Goal: Task Accomplishment & Management: Complete application form

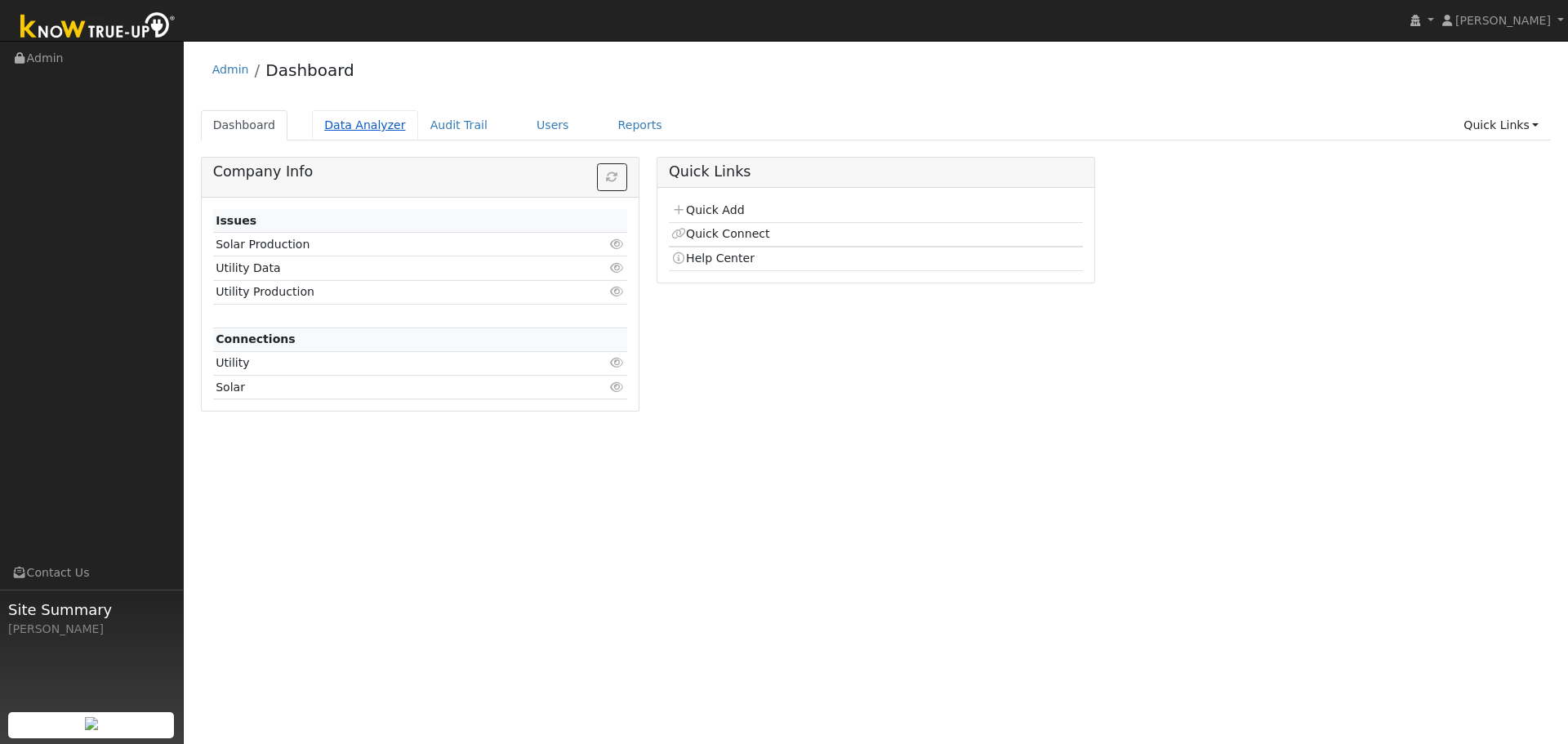
click at [360, 125] on link "Data Analyzer" at bounding box center [365, 125] width 106 height 30
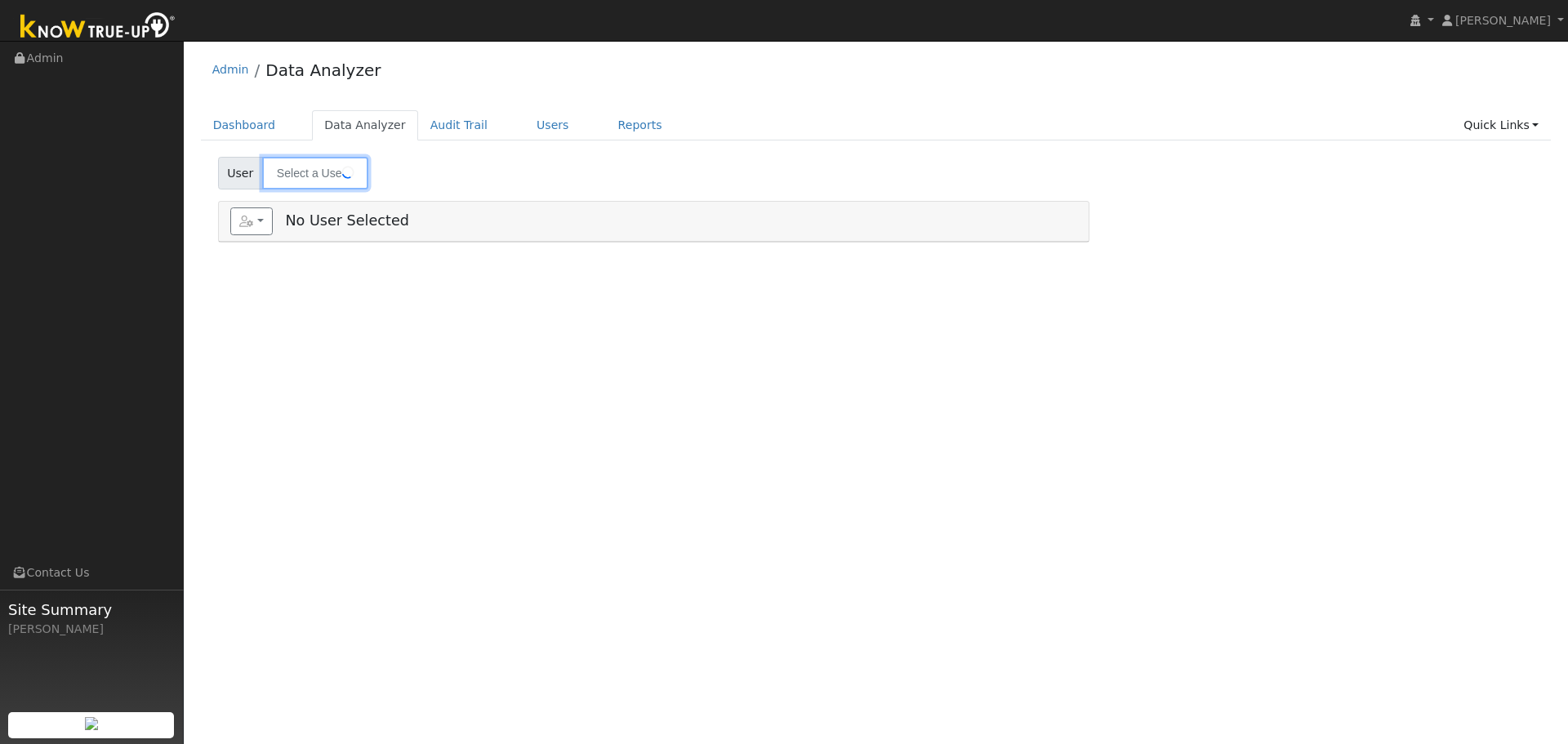
type input "[PERSON_NAME]"
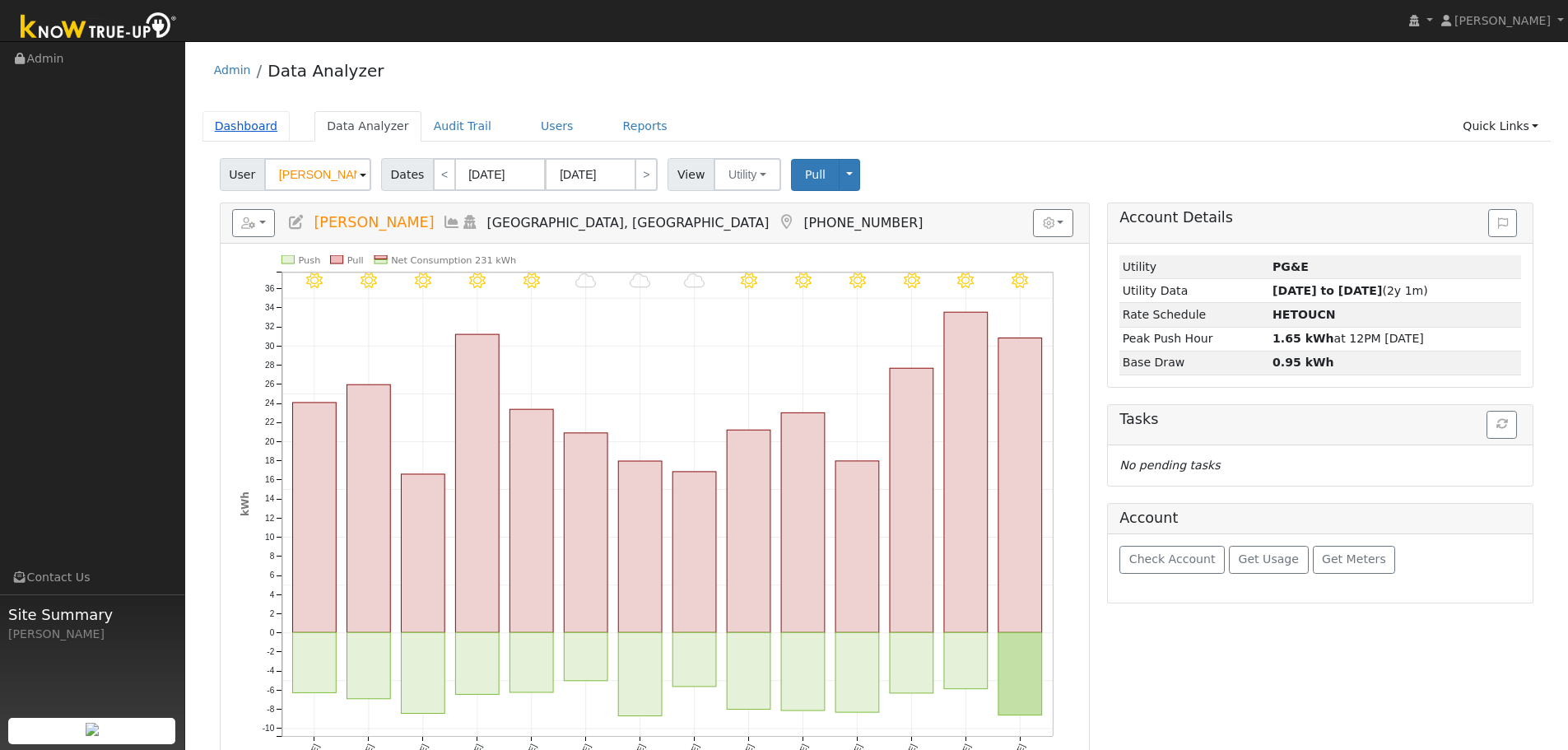
click at [261, 126] on link "Dashboard" at bounding box center [247, 126] width 88 height 31
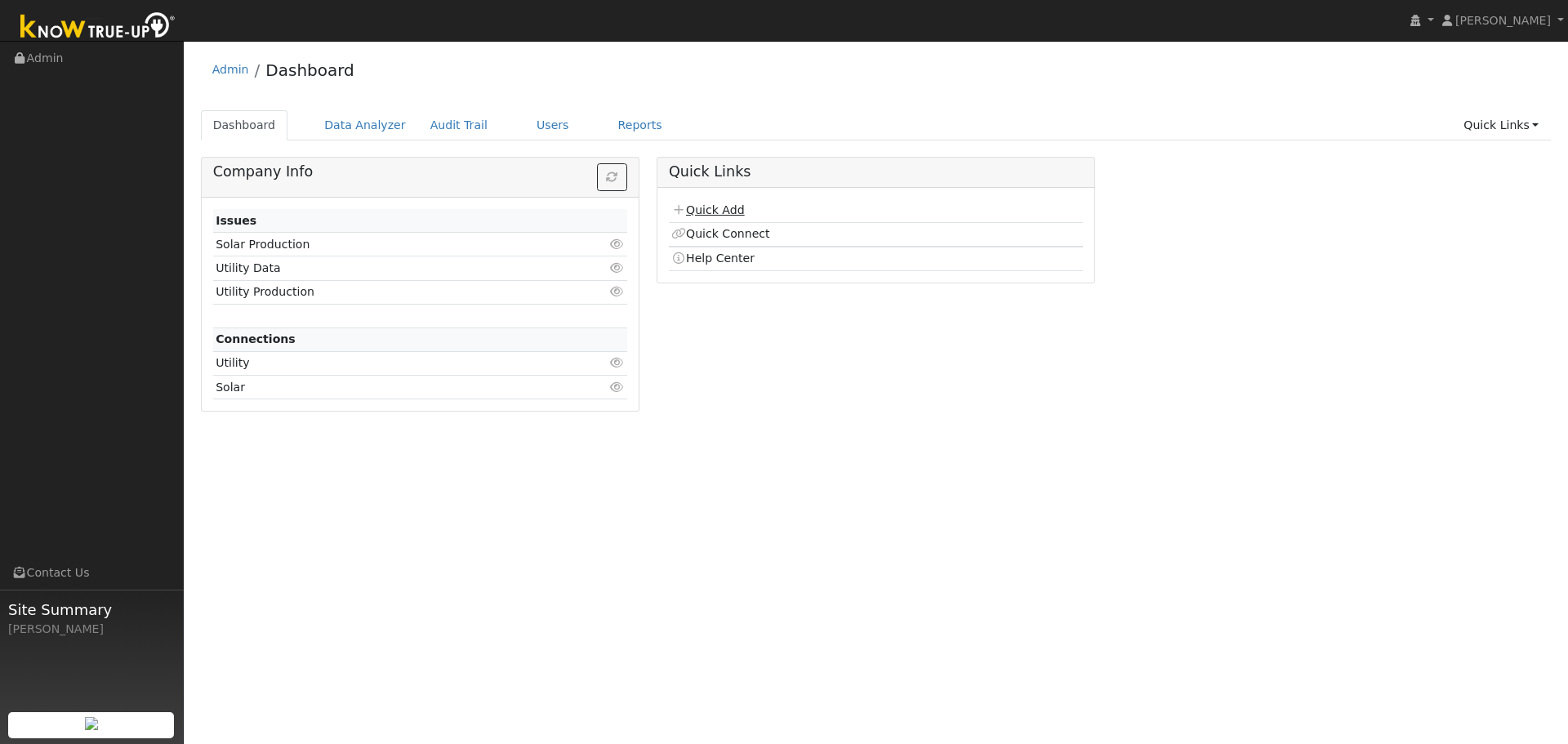
click at [709, 205] on link "Quick Add" at bounding box center [707, 210] width 72 height 13
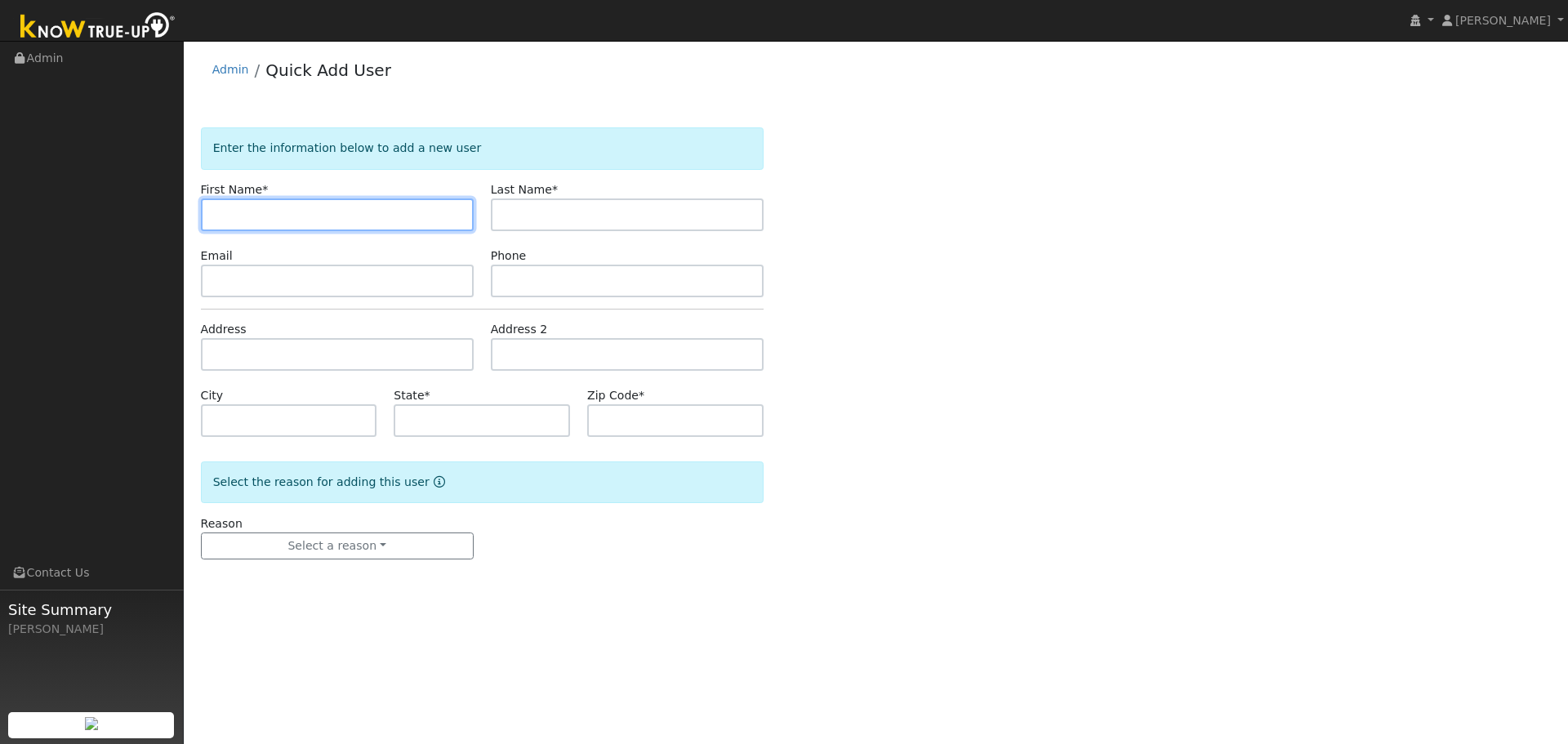
click at [224, 218] on input "text" at bounding box center [338, 215] width 273 height 33
paste input "[PERSON_NAME]"
type input "Derek Westphal"
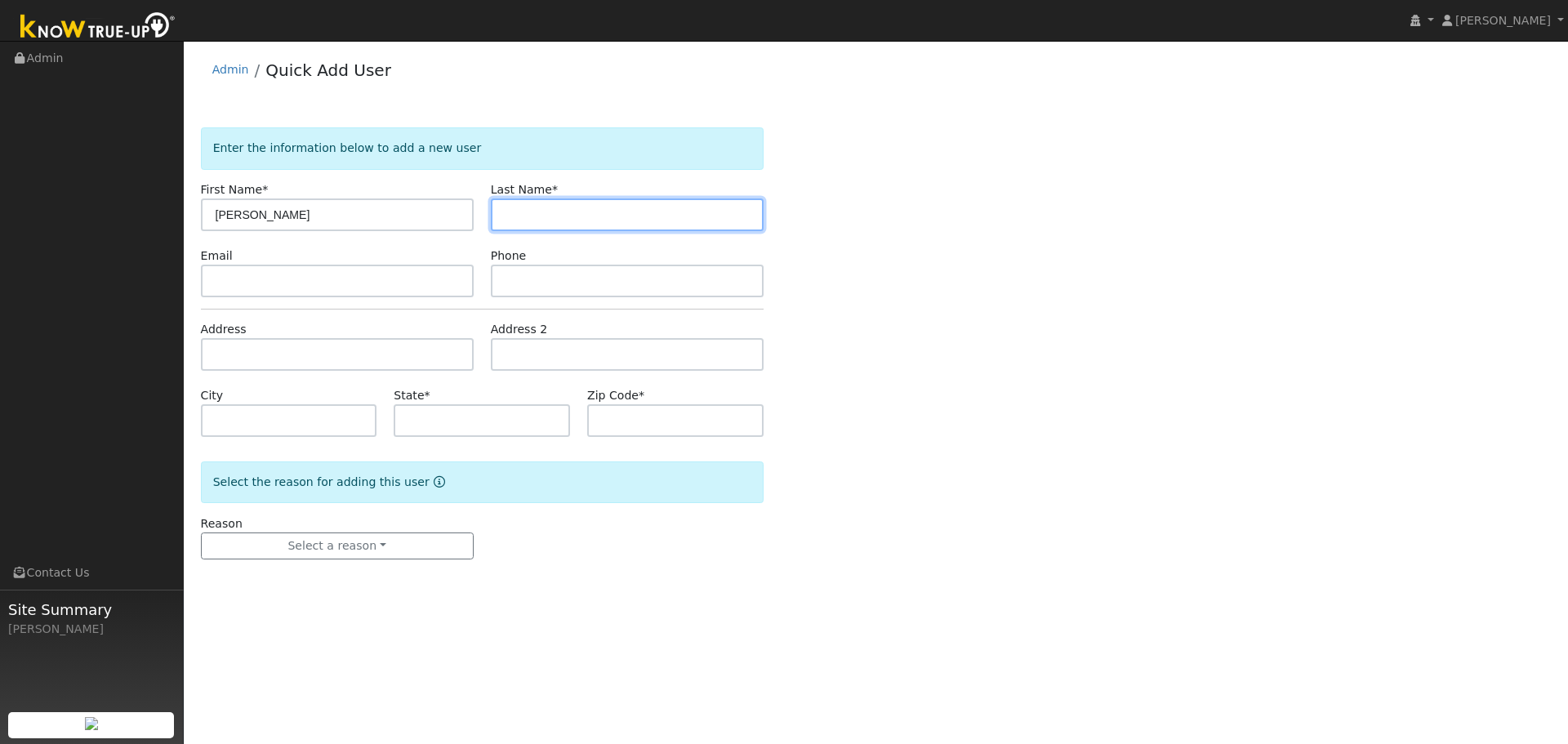
click at [518, 212] on input "text" at bounding box center [627, 215] width 273 height 33
paste input "[PERSON_NAME]"
drag, startPoint x: 543, startPoint y: 214, endPoint x: 496, endPoint y: 218, distance: 47.2
click at [496, 218] on input "[PERSON_NAME]" at bounding box center [627, 215] width 273 height 33
type input "Westphal"
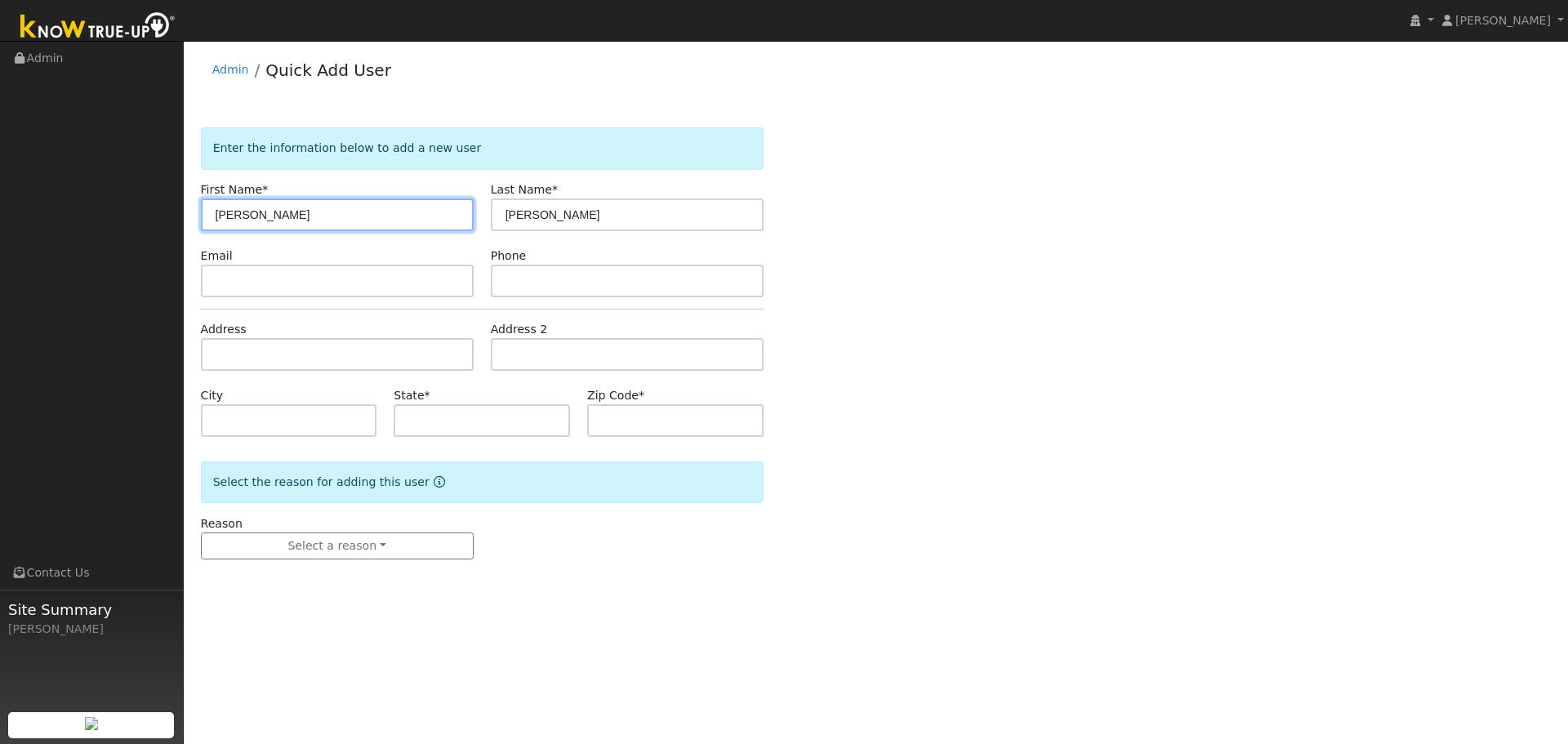
drag, startPoint x: 358, startPoint y: 211, endPoint x: 248, endPoint y: 223, distance: 110.7
click at [248, 223] on input "Derek Westphal" at bounding box center [338, 215] width 273 height 33
type input "Derek"
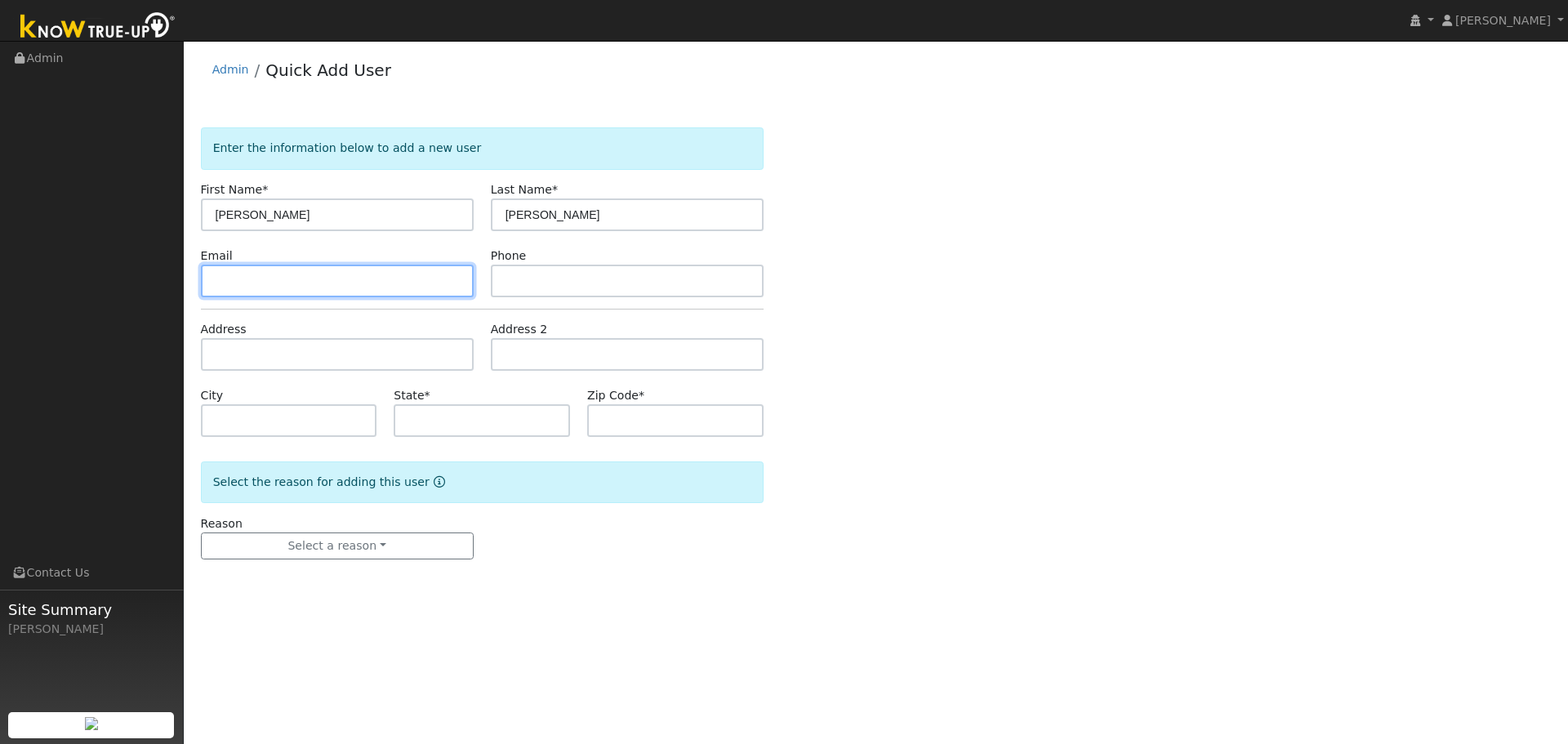
click at [230, 266] on input "text" at bounding box center [338, 280] width 273 height 33
click at [303, 281] on input "text" at bounding box center [338, 280] width 273 height 33
paste input "derek.westphal@att.net"
type input "derek.westphal@att.net"
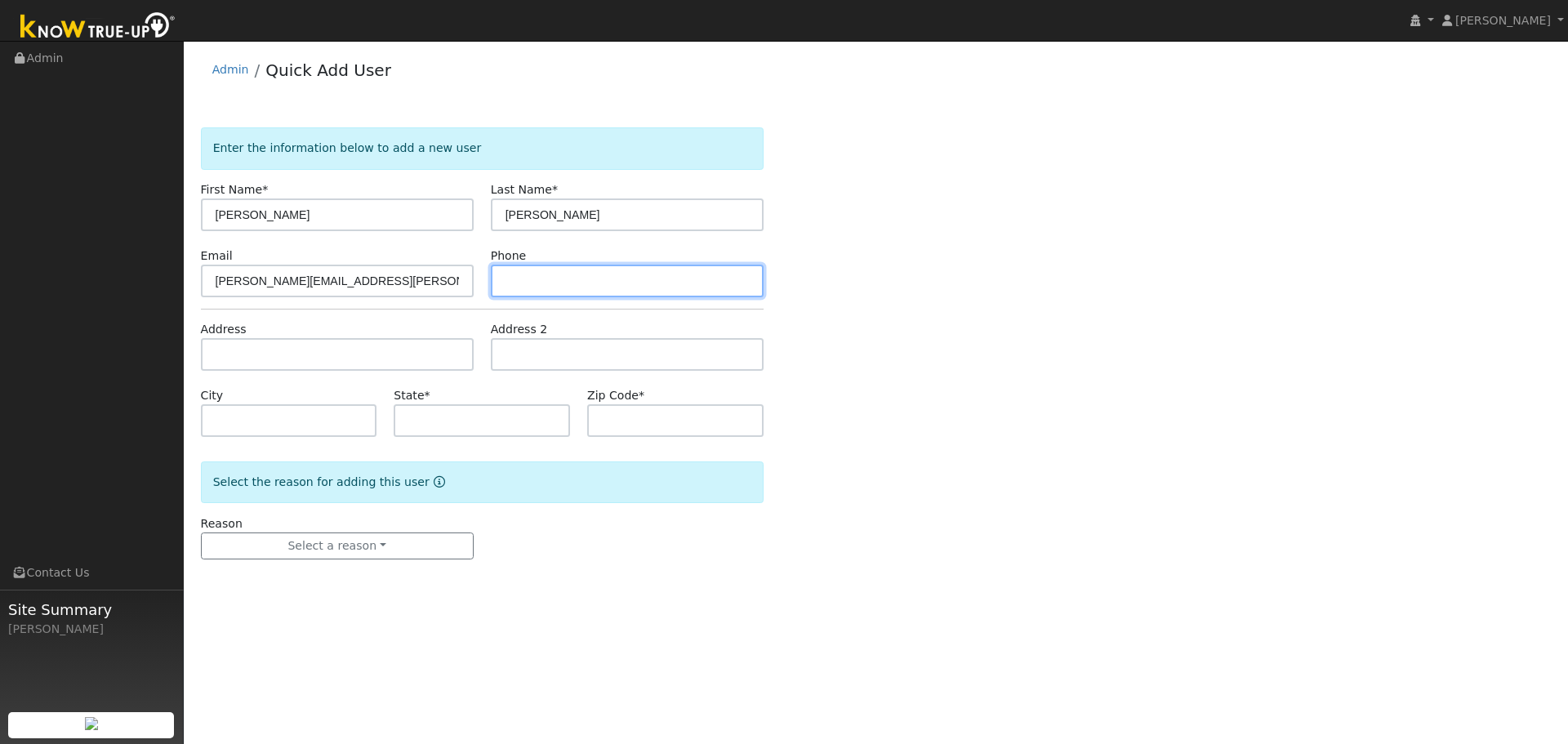
click at [543, 273] on input "text" at bounding box center [627, 280] width 273 height 33
paste input "9256396393"
type input "9256396393"
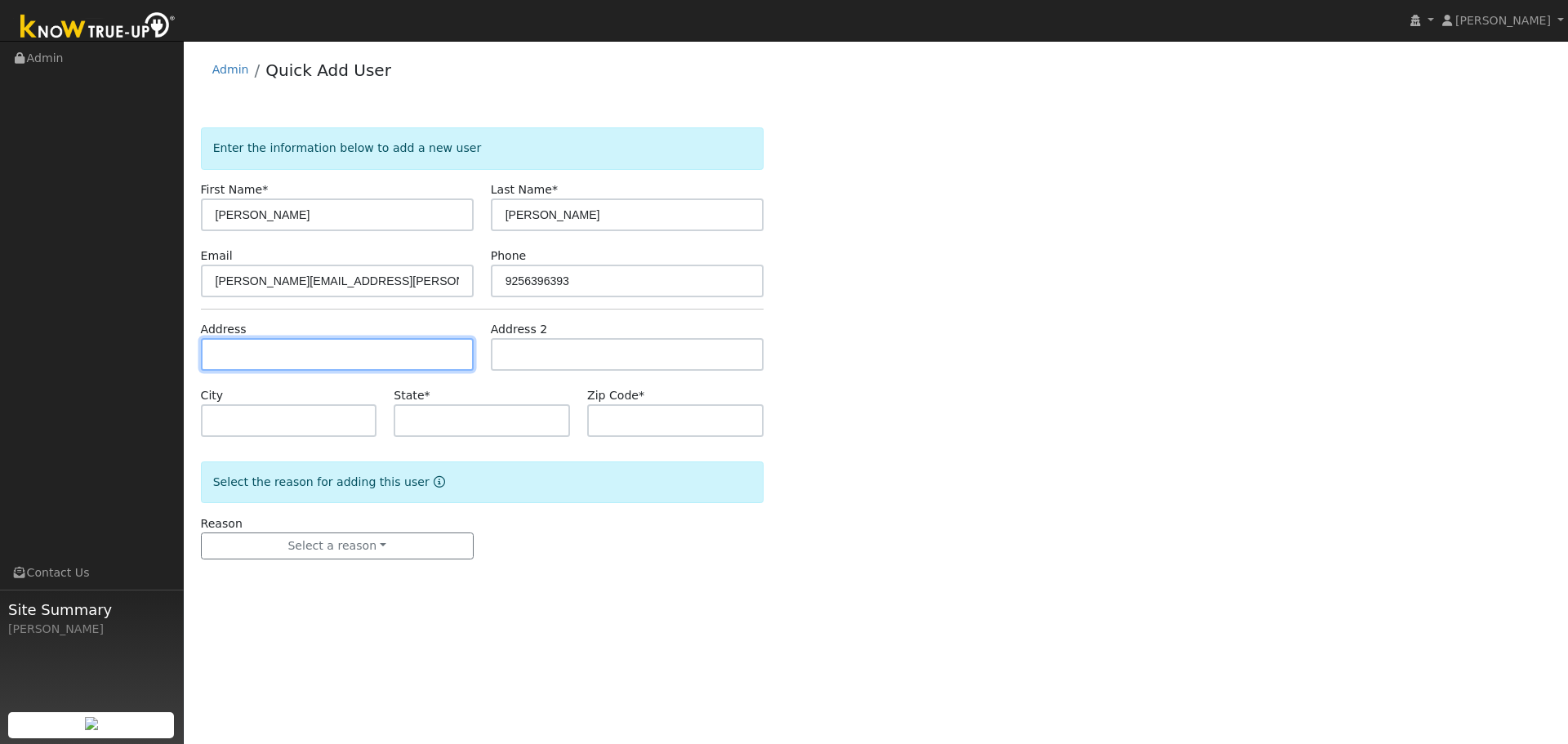
click at [331, 354] on input "text" at bounding box center [338, 354] width 273 height 33
click at [345, 346] on input "text" at bounding box center [338, 354] width 273 height 33
paste input "3080 Oakraider Dr"
type input "3080 Oakraider Drive"
type input "Alamo"
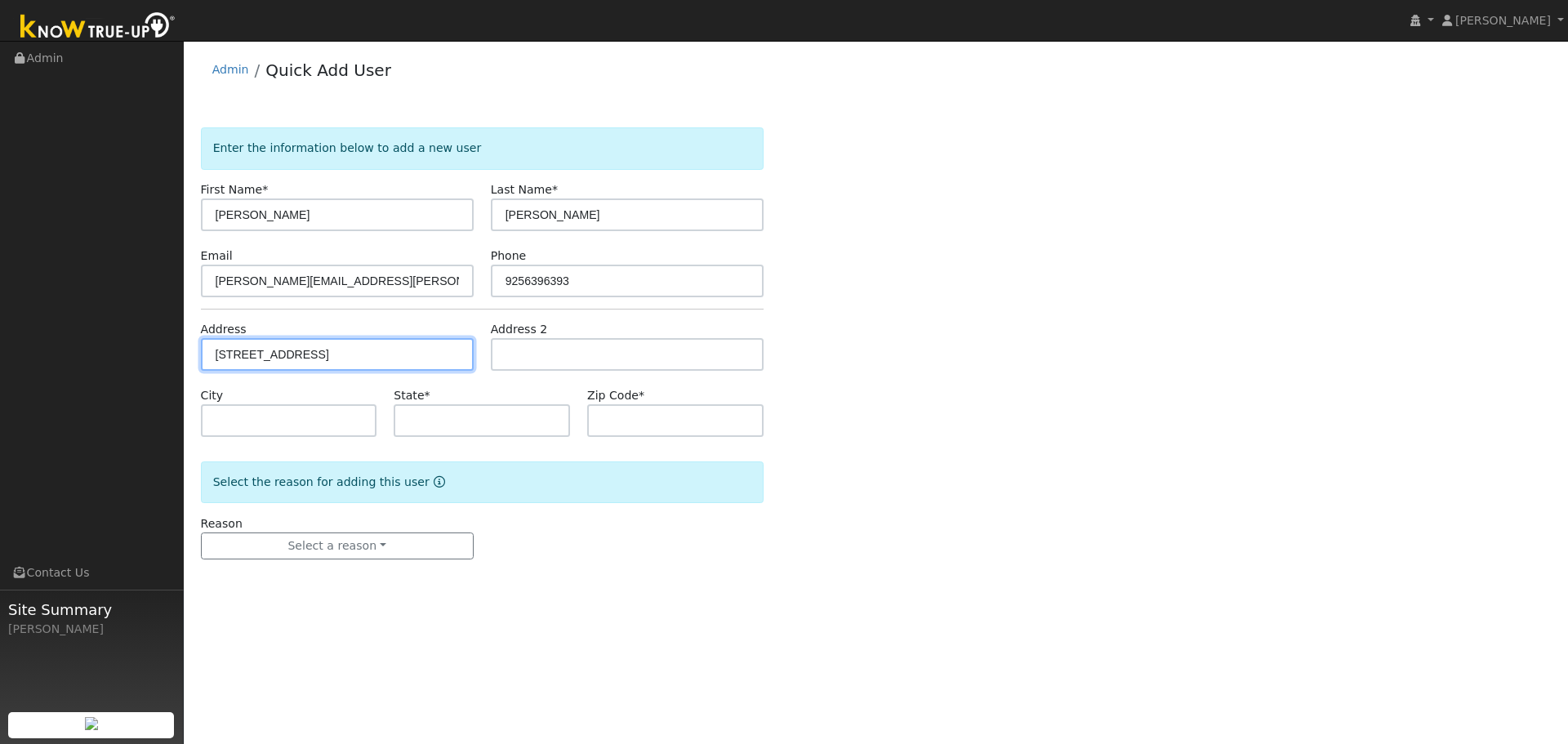
type input "CA"
type input "94507"
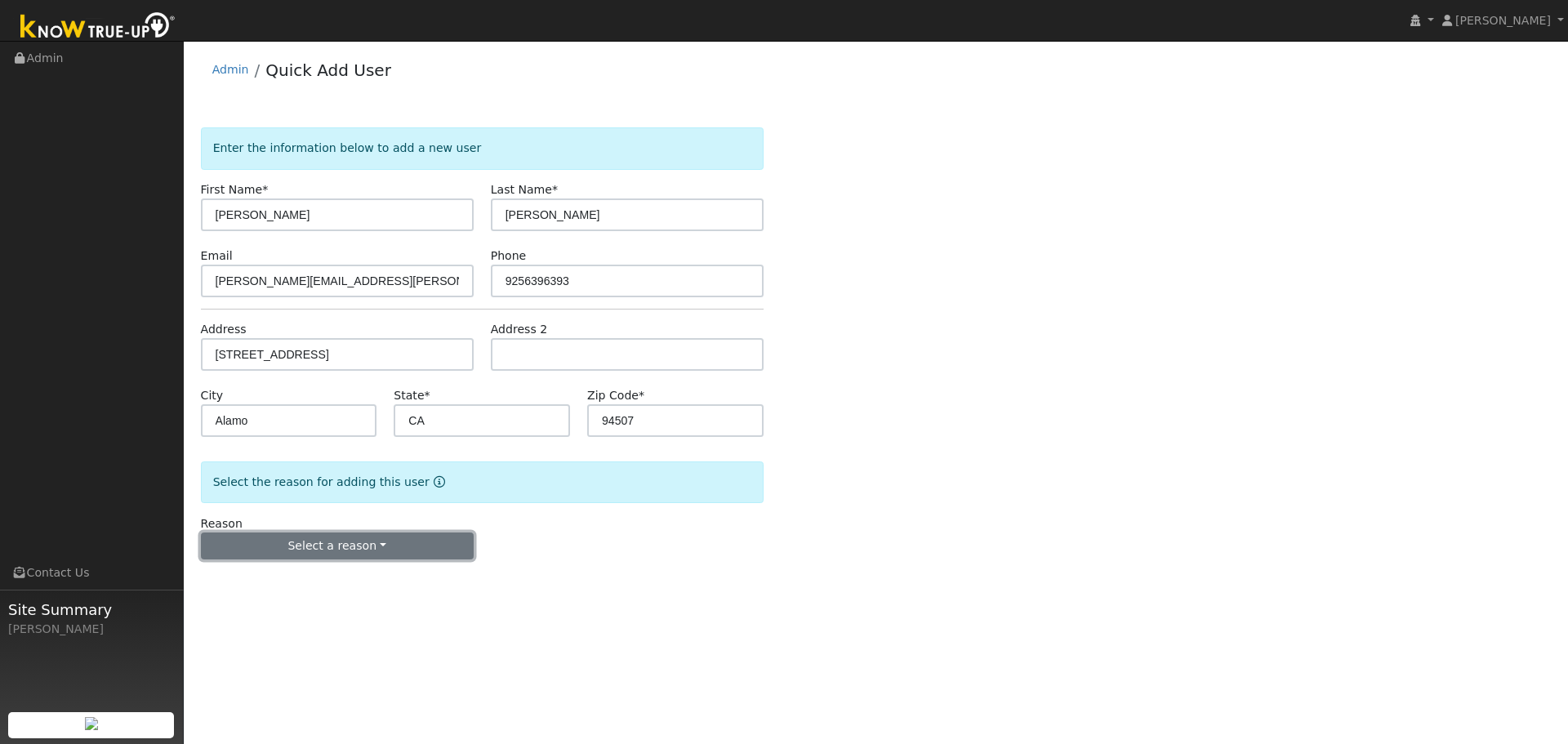
click at [339, 551] on button "Select a reason" at bounding box center [338, 545] width 273 height 28
click at [323, 579] on link "New lead" at bounding box center [292, 579] width 180 height 23
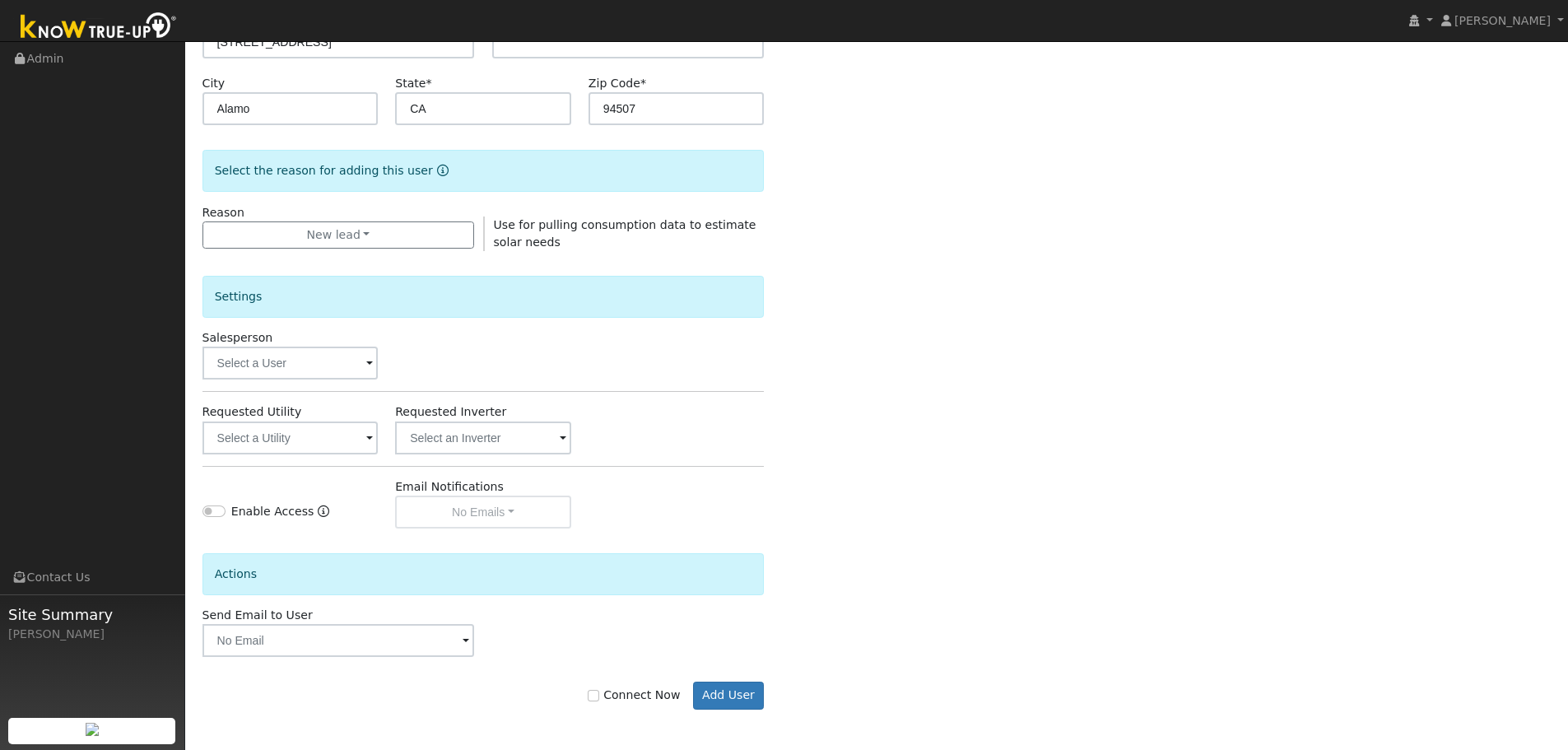
scroll to position [316, 0]
click at [274, 370] on input "text" at bounding box center [291, 361] width 176 height 33
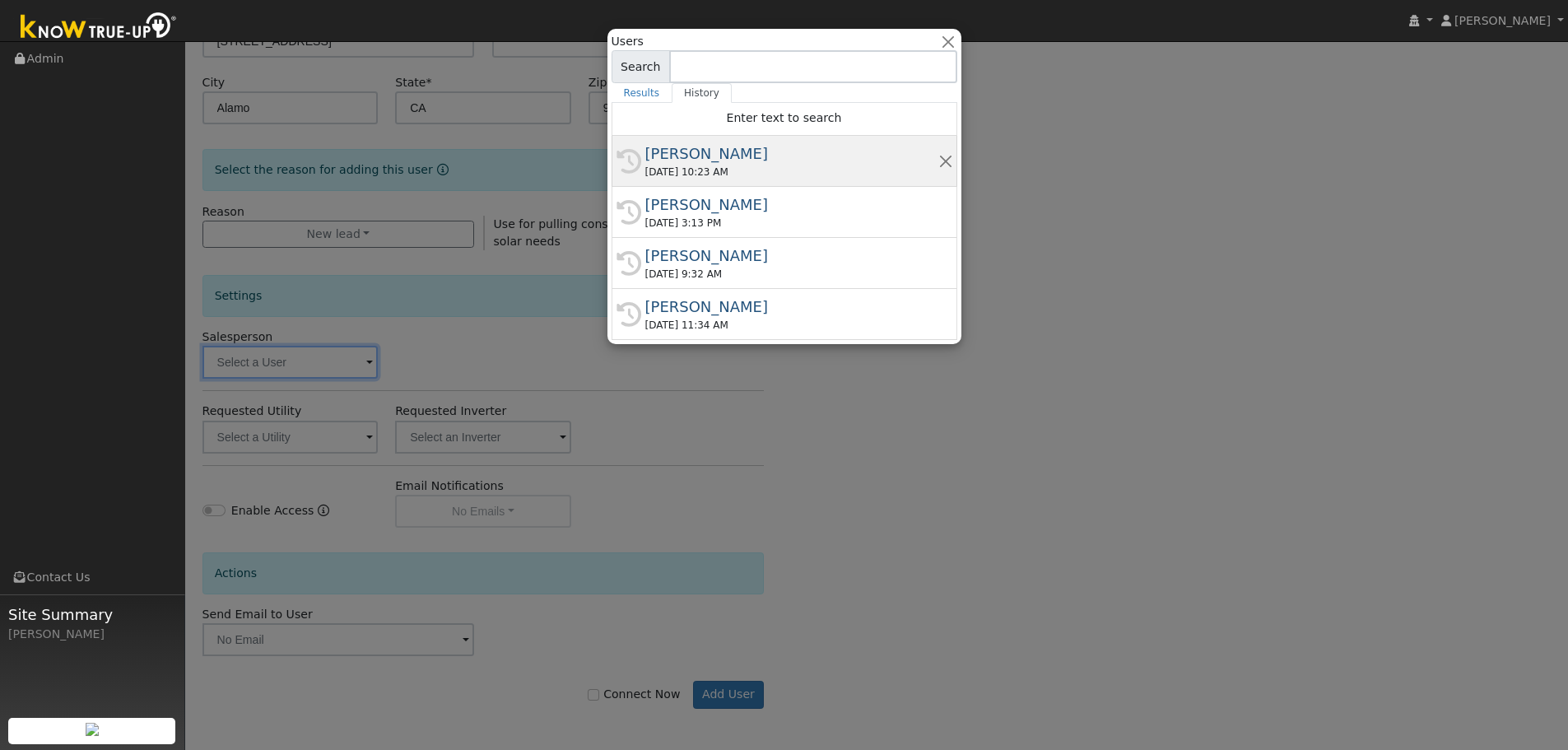
click at [691, 163] on div "Paul Karst" at bounding box center [791, 154] width 293 height 22
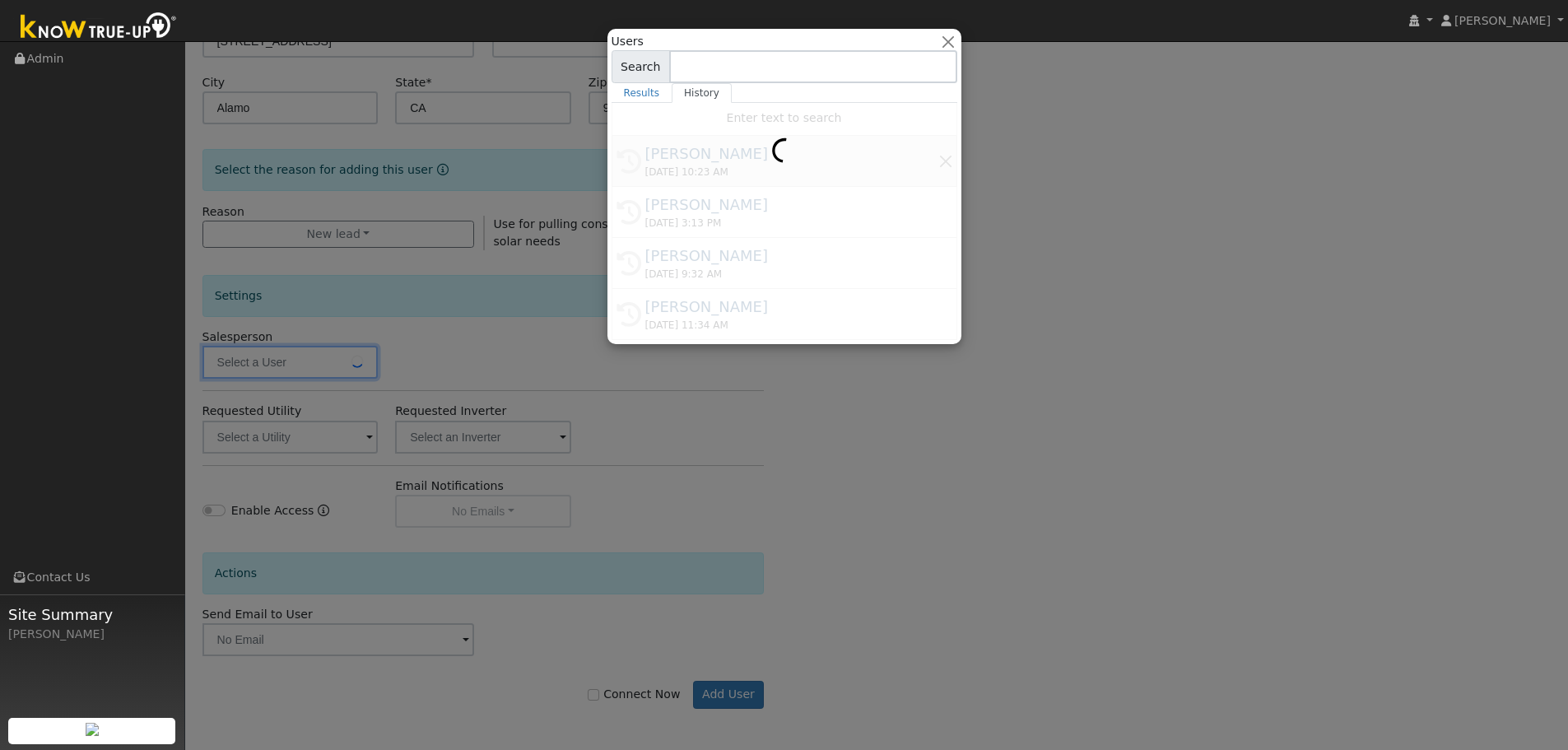
type input "Paul Karst"
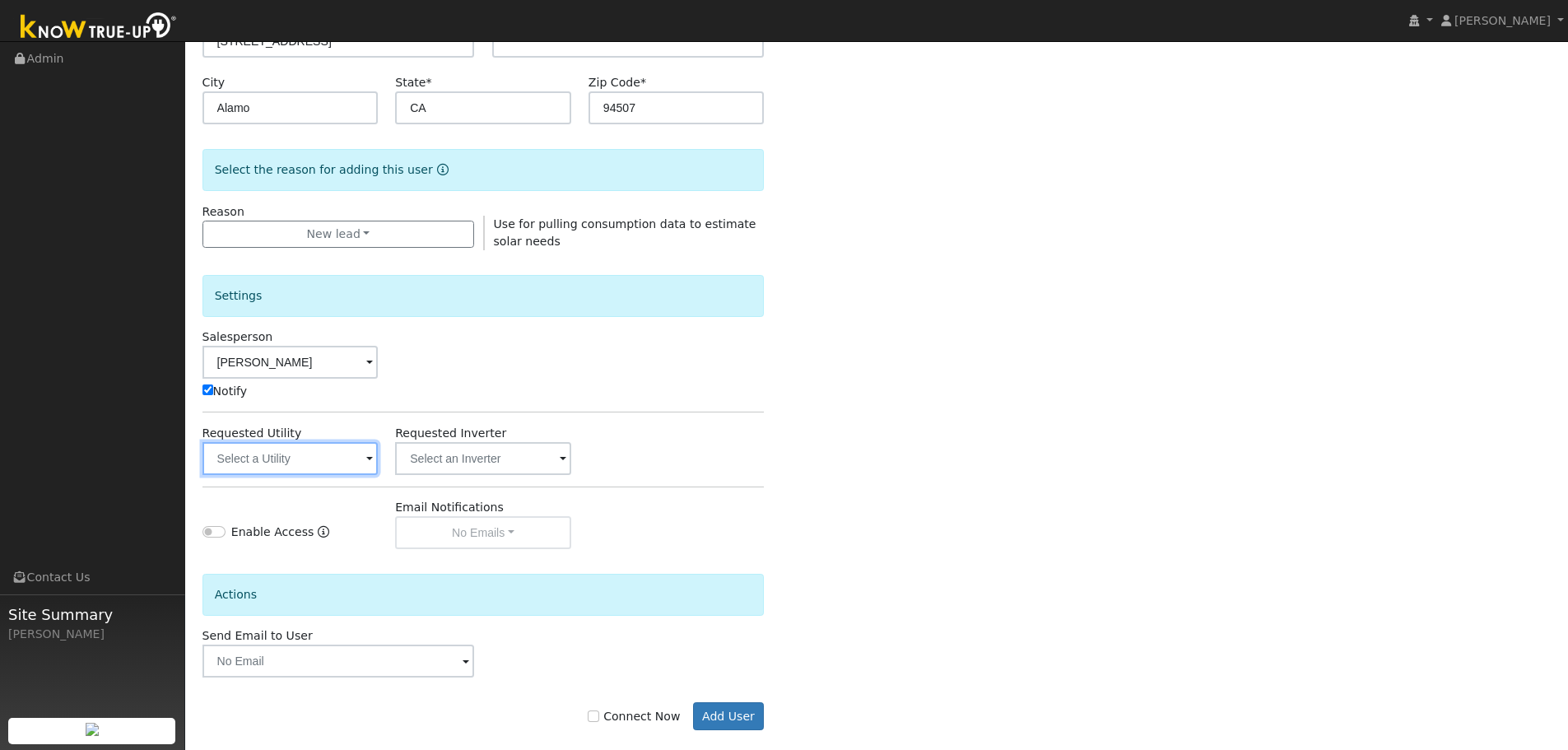
click at [298, 466] on input "text" at bounding box center [291, 458] width 176 height 33
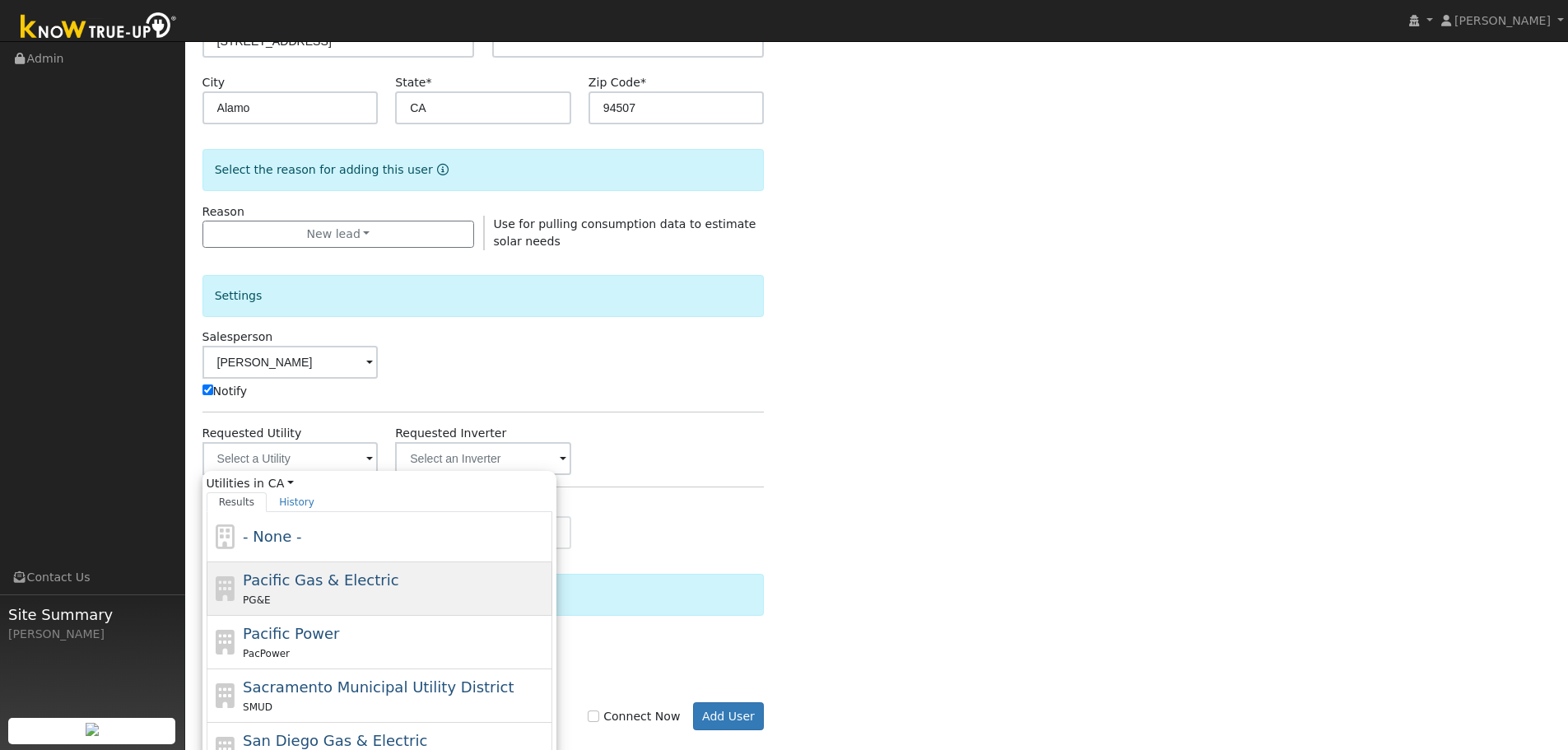
click at [300, 574] on span "Pacific Gas & Electric" at bounding box center [320, 579] width 155 height 17
type input "Pacific Gas & Electric"
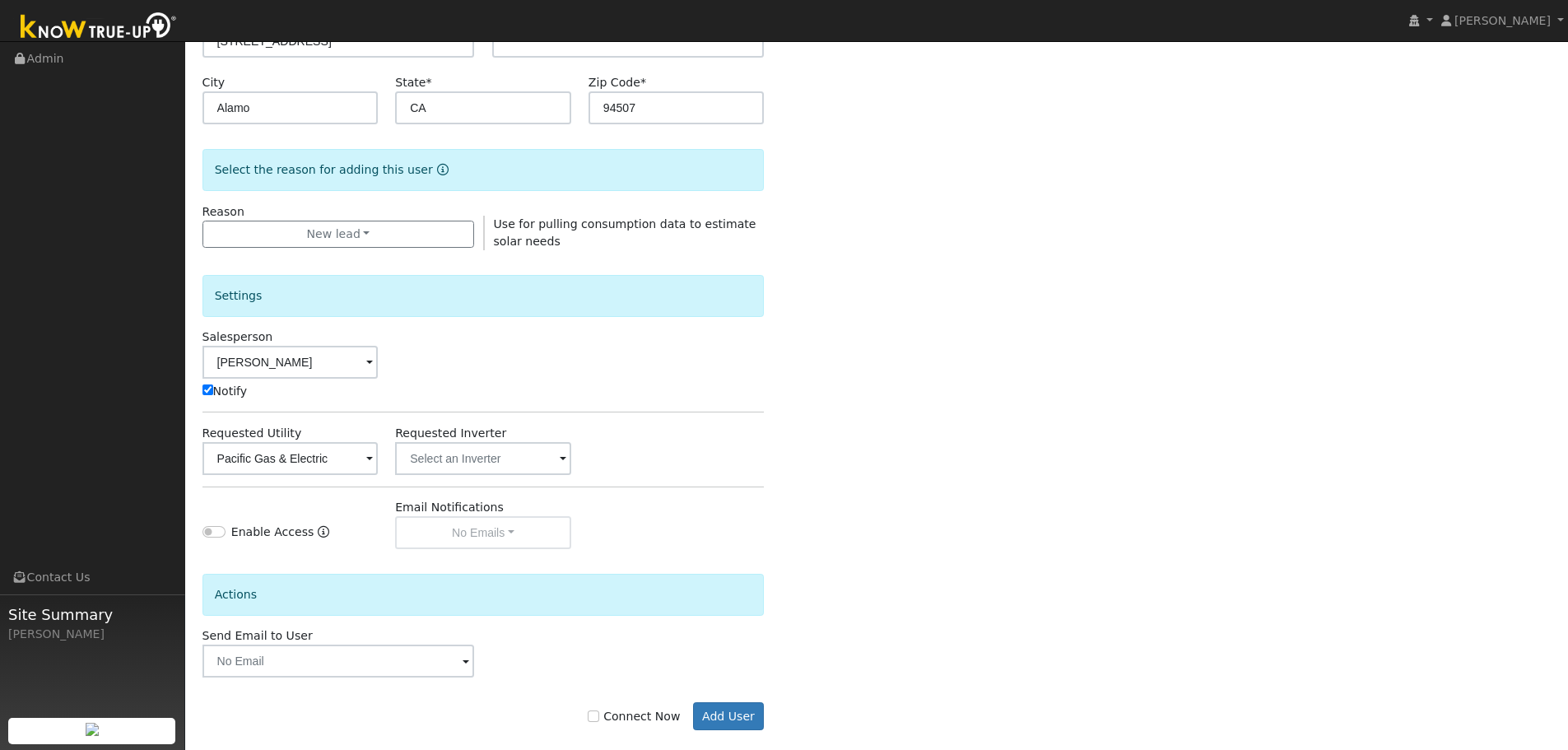
click at [616, 717] on label "Connect Now" at bounding box center [633, 716] width 92 height 17
click at [599, 717] on input "Connect Now" at bounding box center [593, 716] width 12 height 12
checkbox input "true"
click at [742, 719] on button "Add User" at bounding box center [729, 715] width 71 height 28
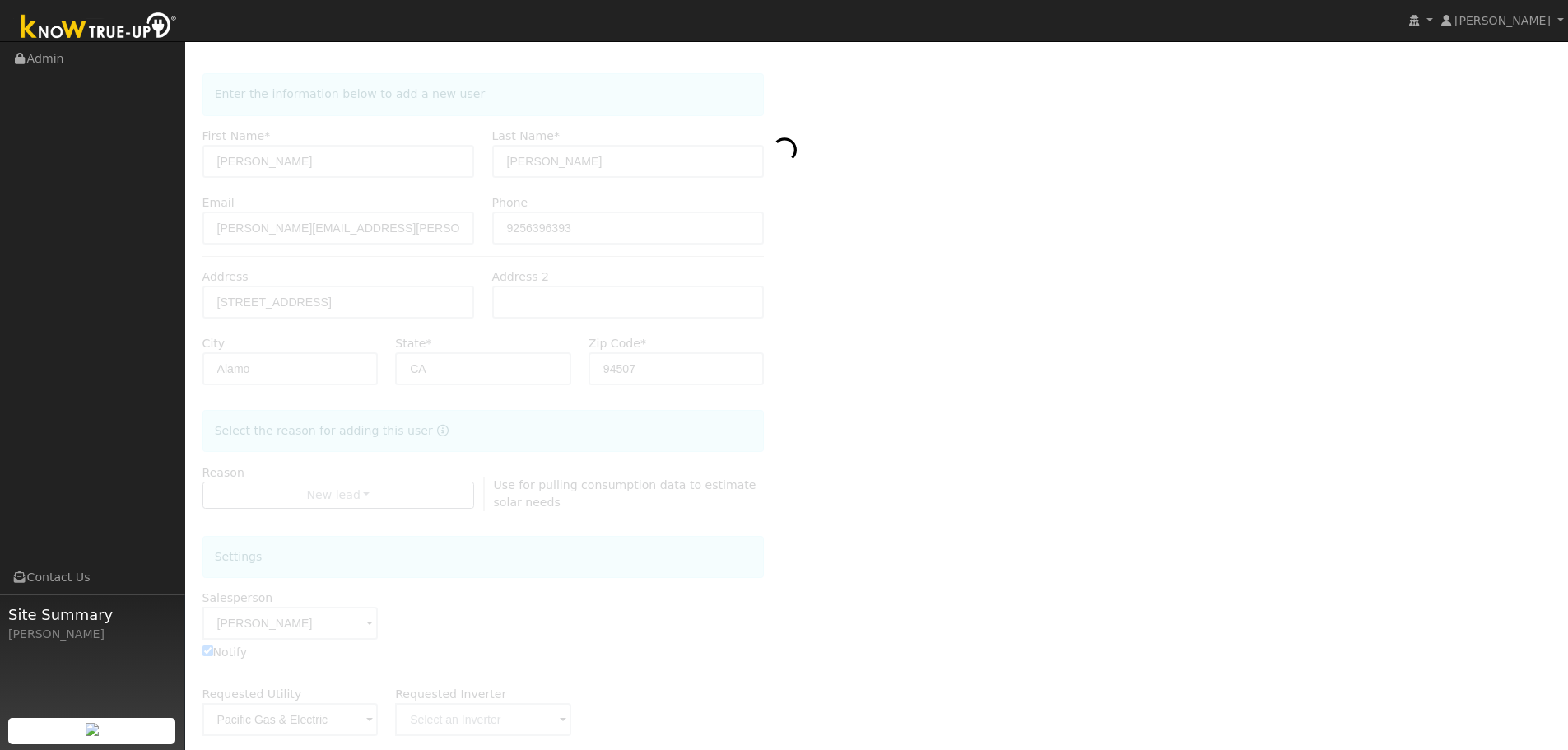
scroll to position [0, 0]
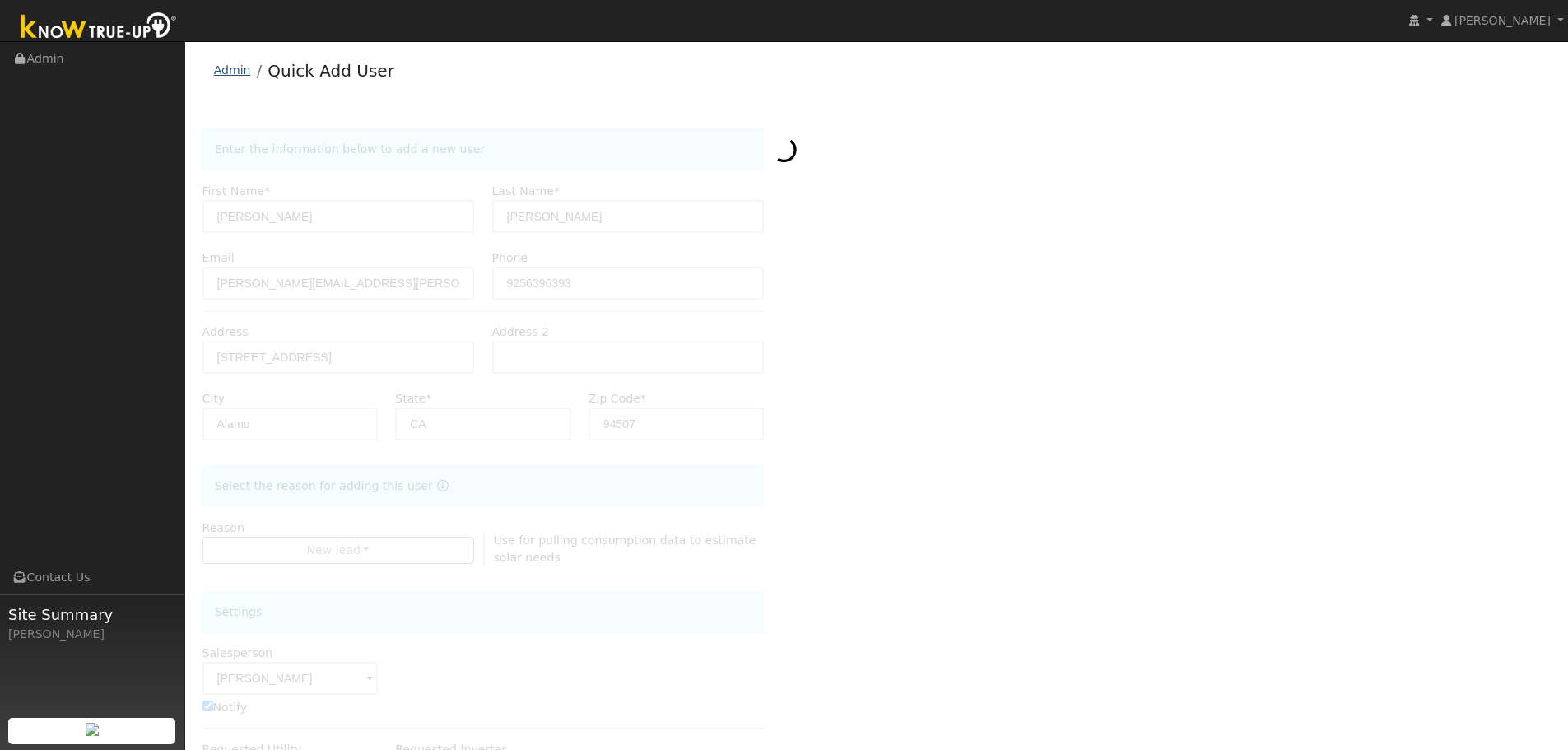
click at [244, 64] on link "Admin" at bounding box center [232, 70] width 37 height 14
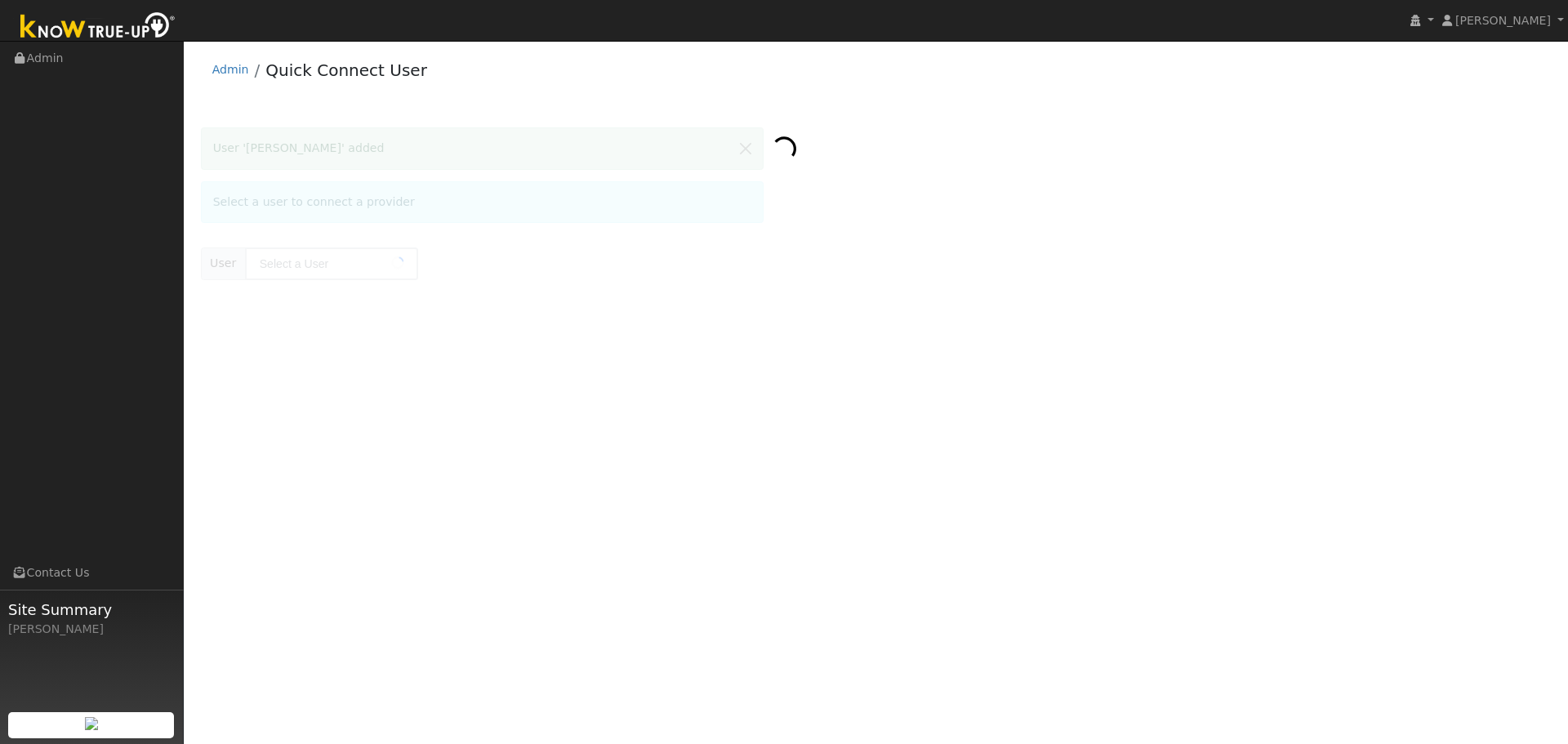
type input "[PERSON_NAME]"
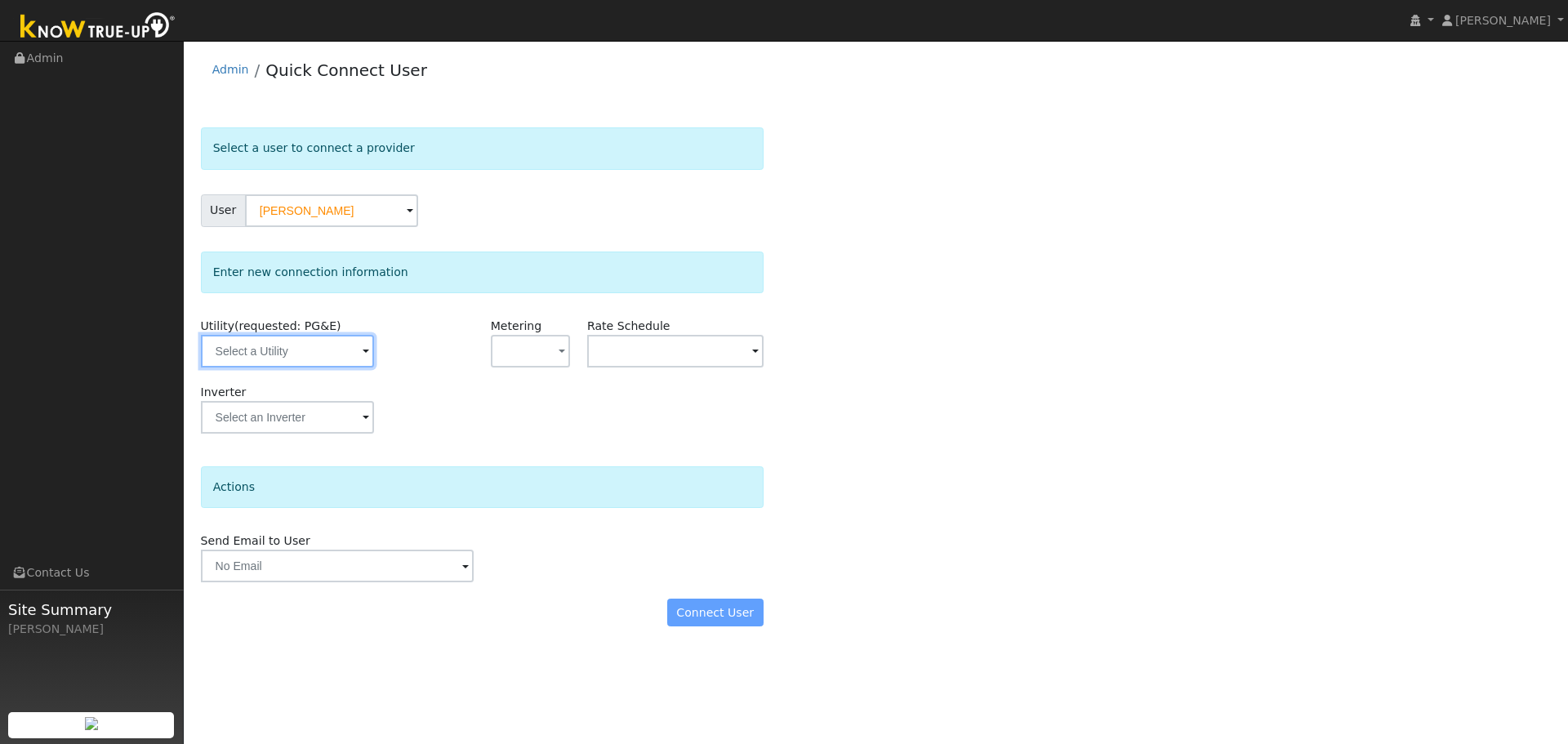
click at [265, 352] on input "text" at bounding box center [288, 351] width 173 height 33
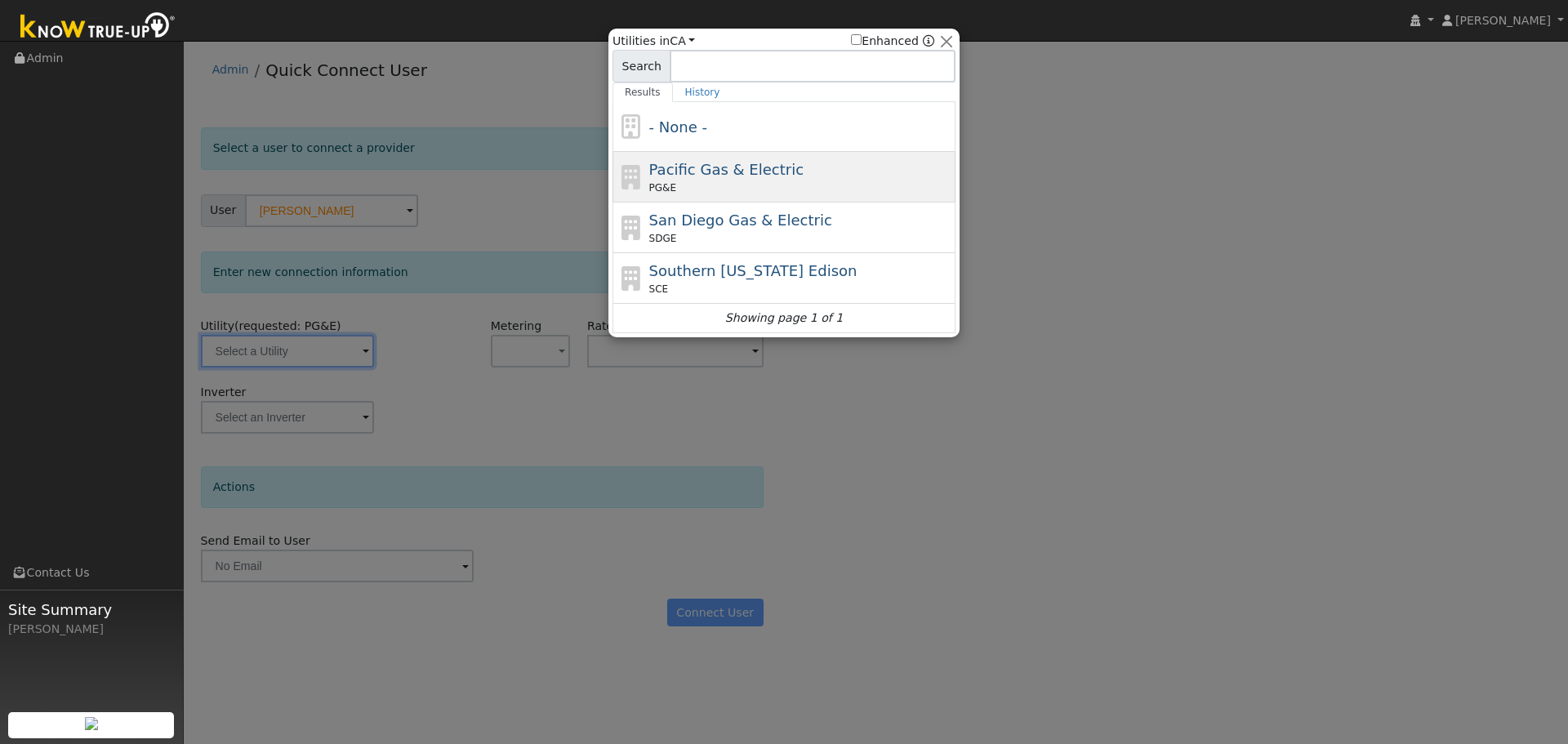
click at [643, 168] on div "Pacific Gas & Electric PG&E" at bounding box center [783, 177] width 343 height 50
type input "PG&E"
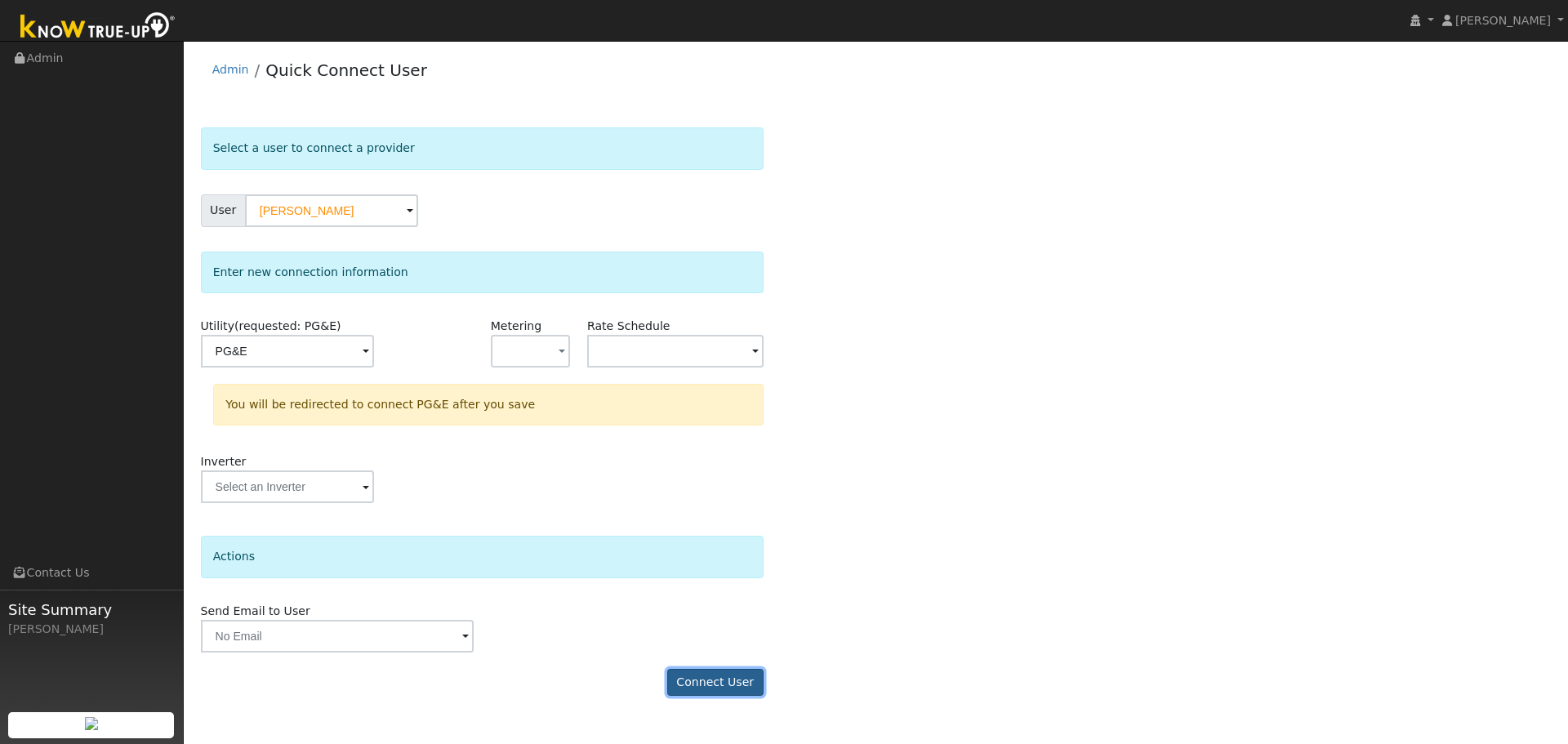
click at [710, 681] on button "Connect User" at bounding box center [715, 682] width 96 height 28
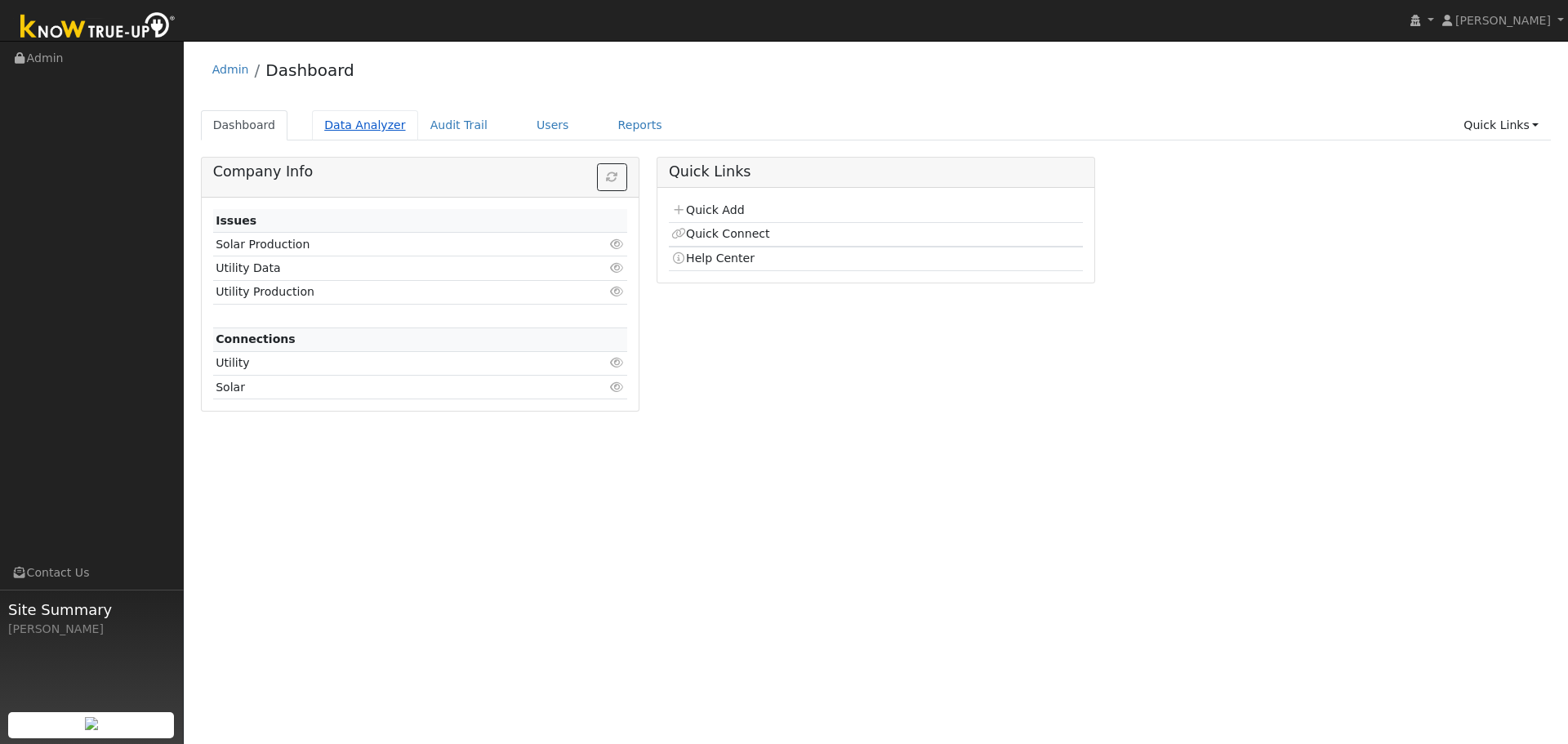
click at [359, 122] on link "Data Analyzer" at bounding box center [365, 125] width 106 height 30
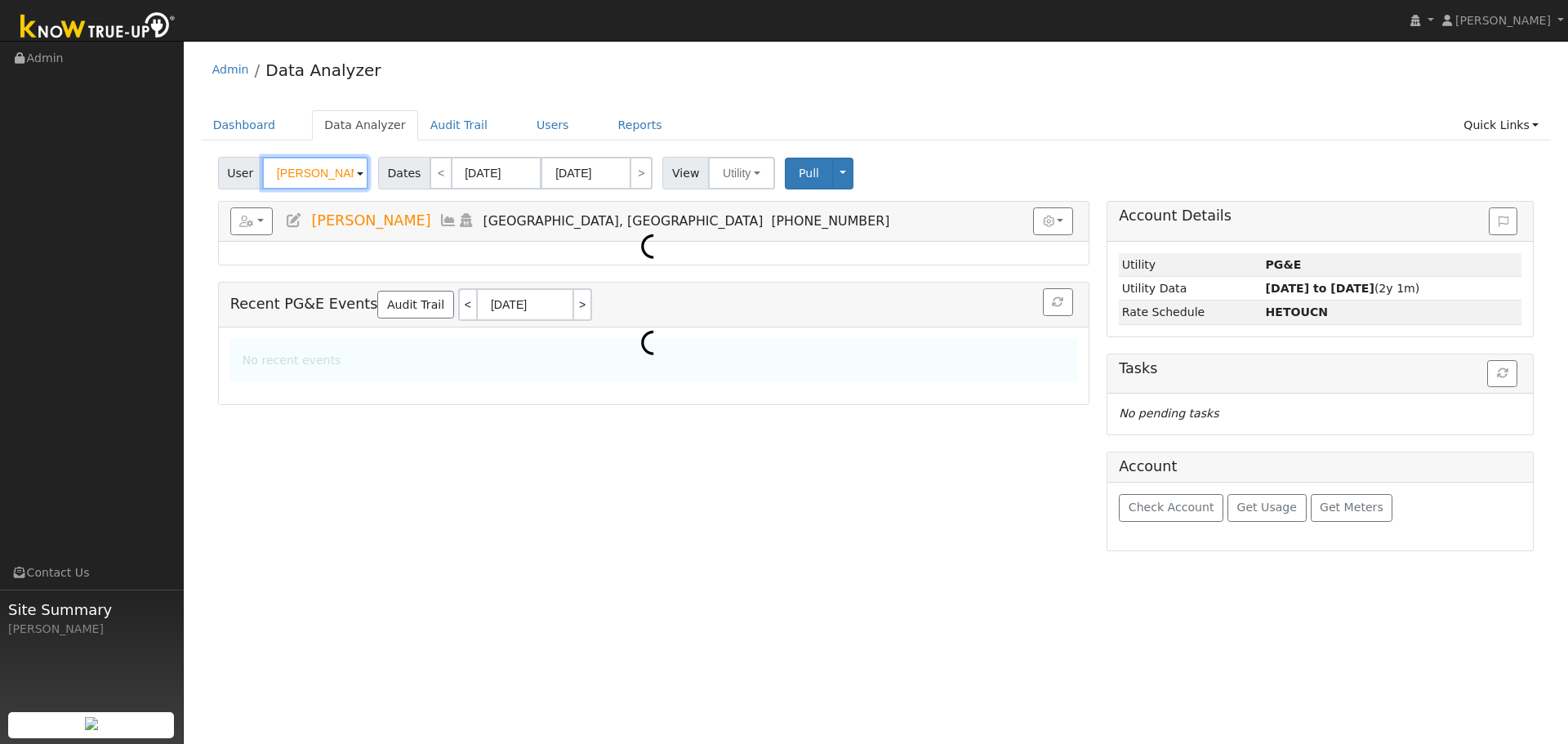
click at [314, 178] on input "[PERSON_NAME]" at bounding box center [315, 173] width 106 height 33
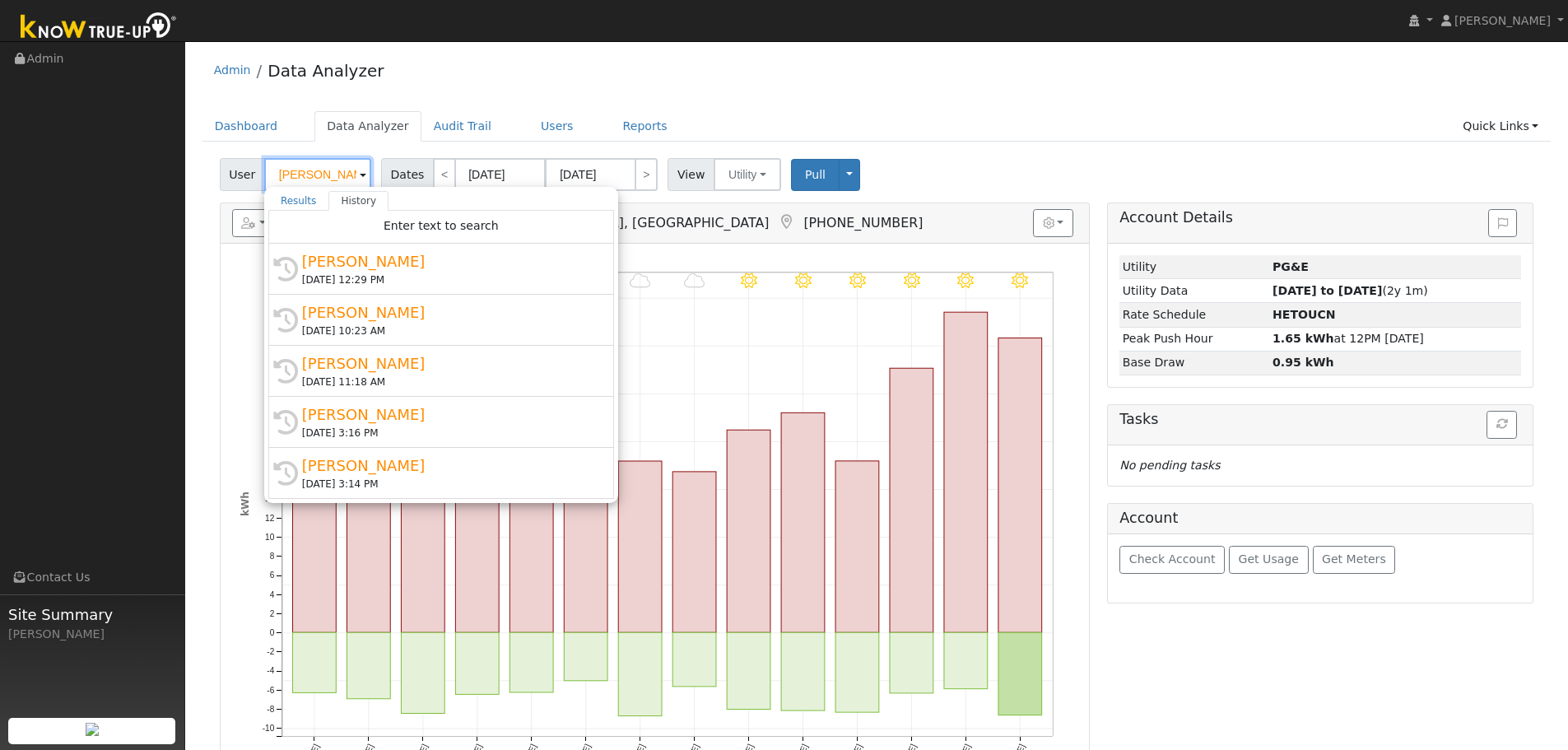
click at [316, 179] on input "[PERSON_NAME]" at bounding box center [317, 174] width 107 height 33
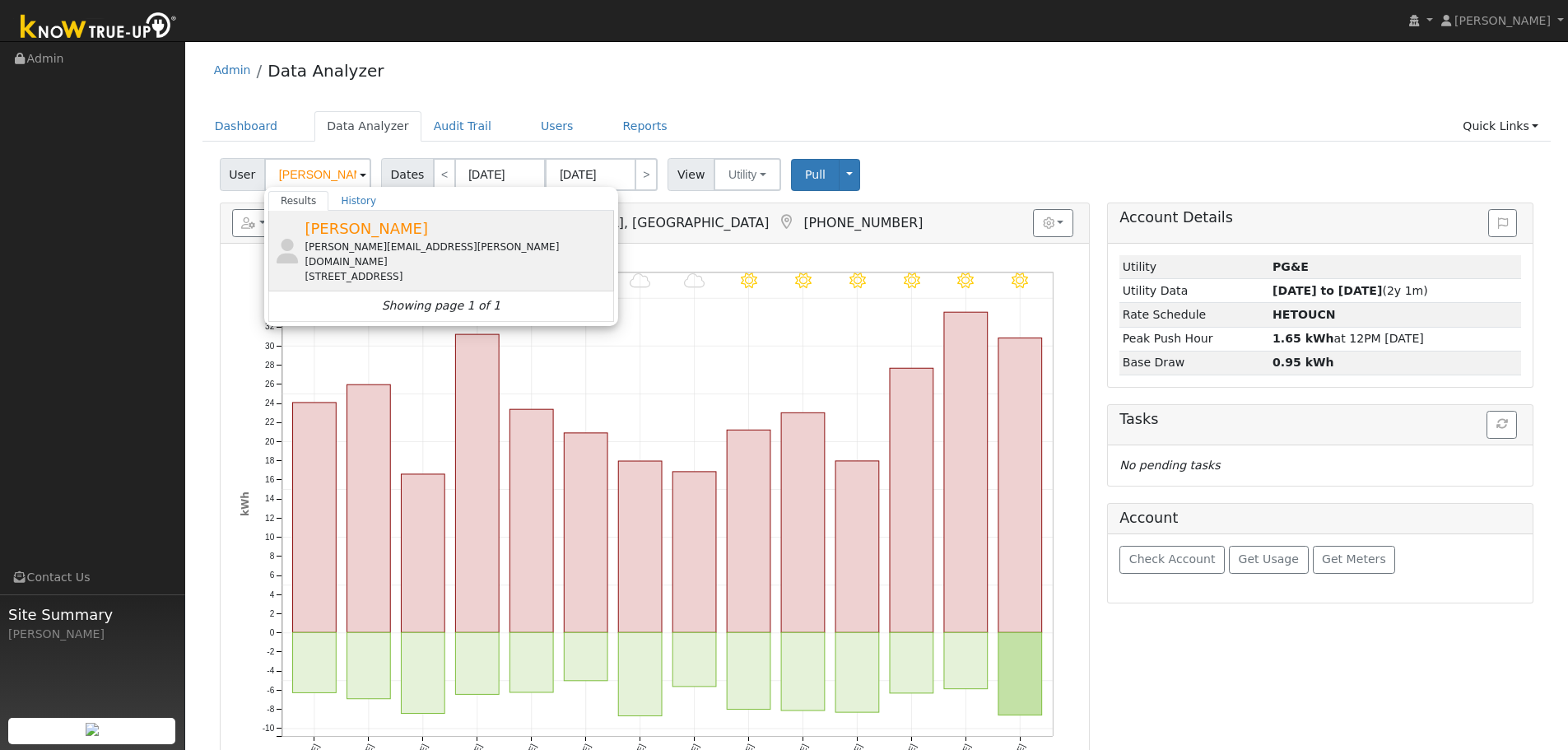
click at [356, 233] on span "[PERSON_NAME]" at bounding box center [366, 228] width 123 height 17
type input "[PERSON_NAME]"
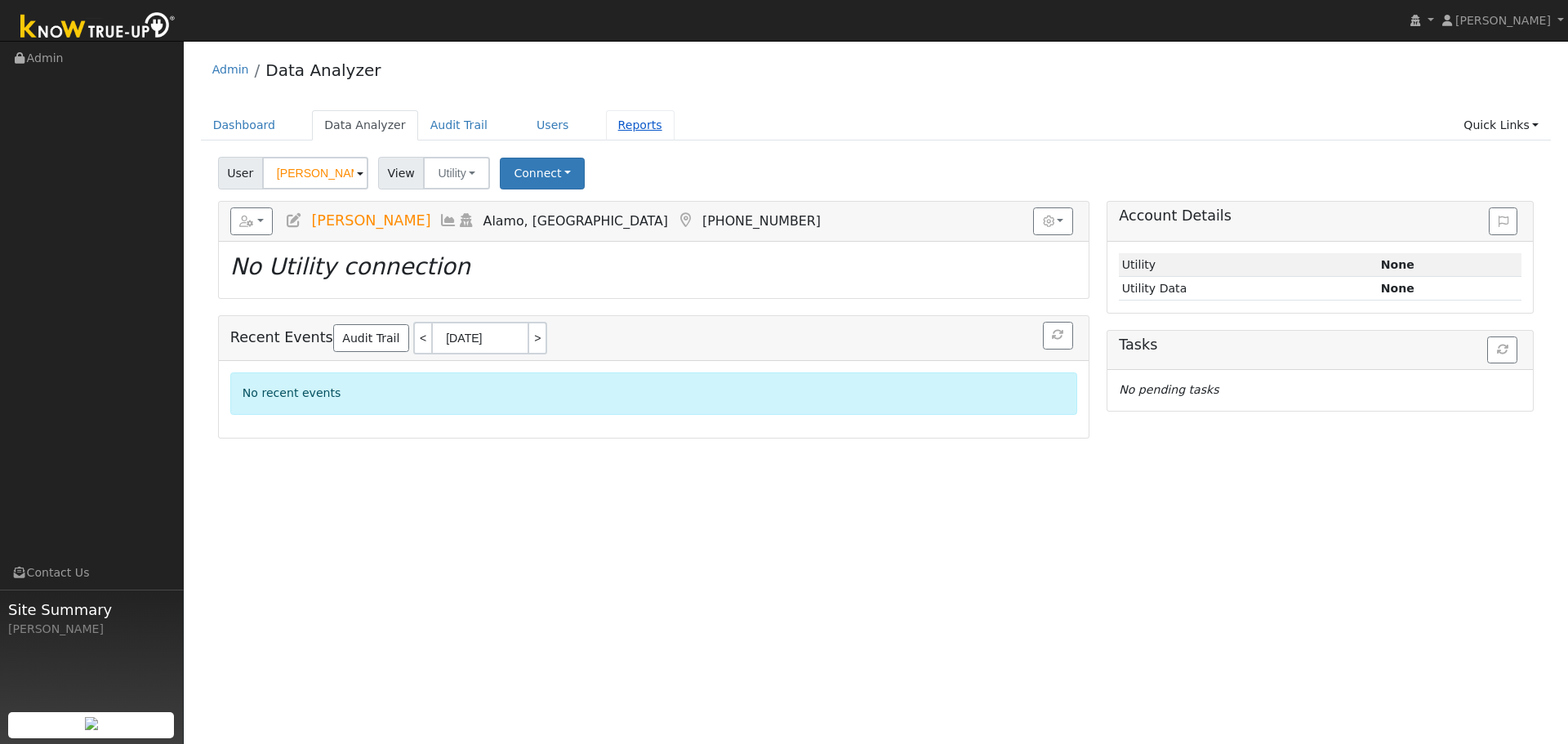
click at [610, 124] on link "Reports" at bounding box center [640, 125] width 68 height 30
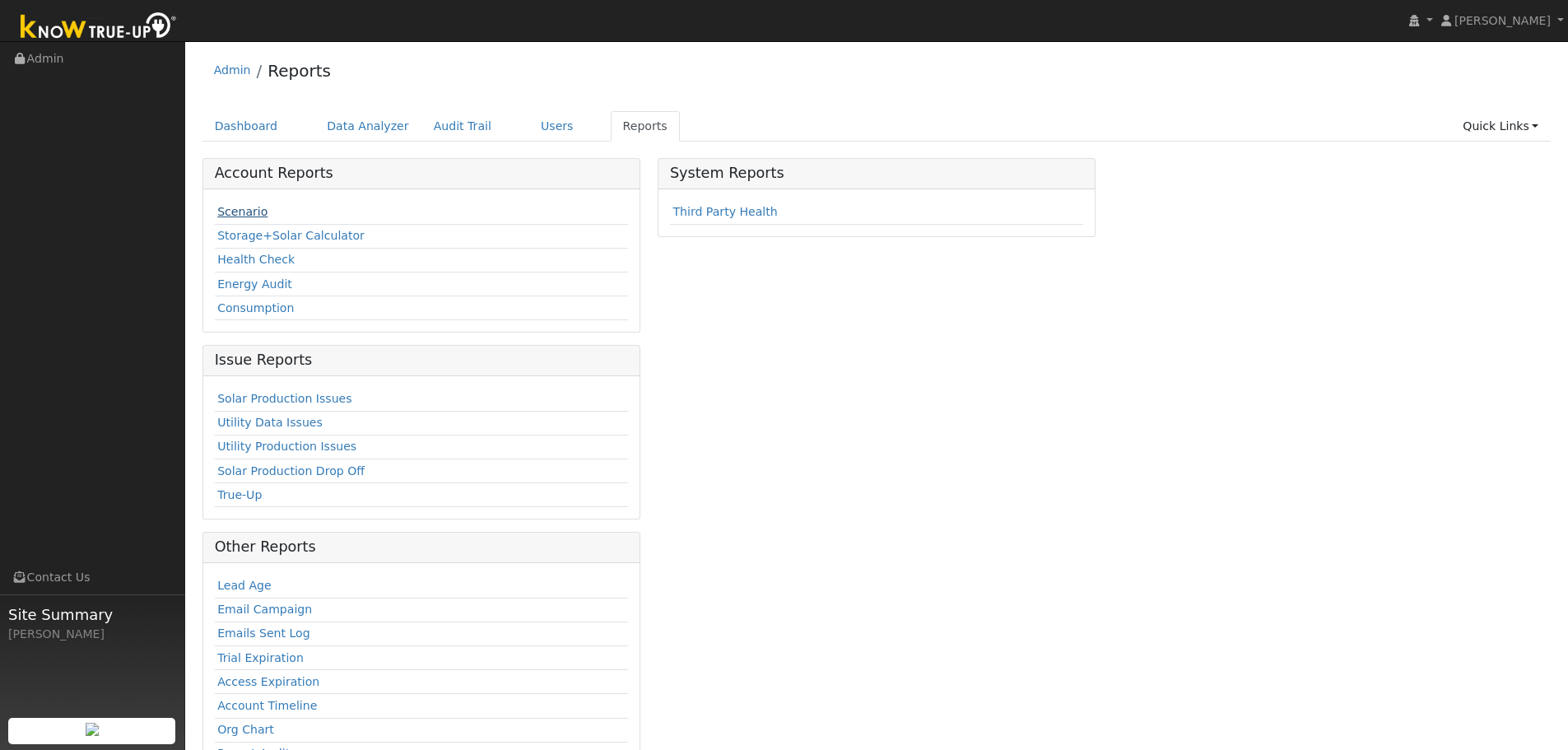
click at [244, 214] on link "Scenario" at bounding box center [242, 211] width 50 height 14
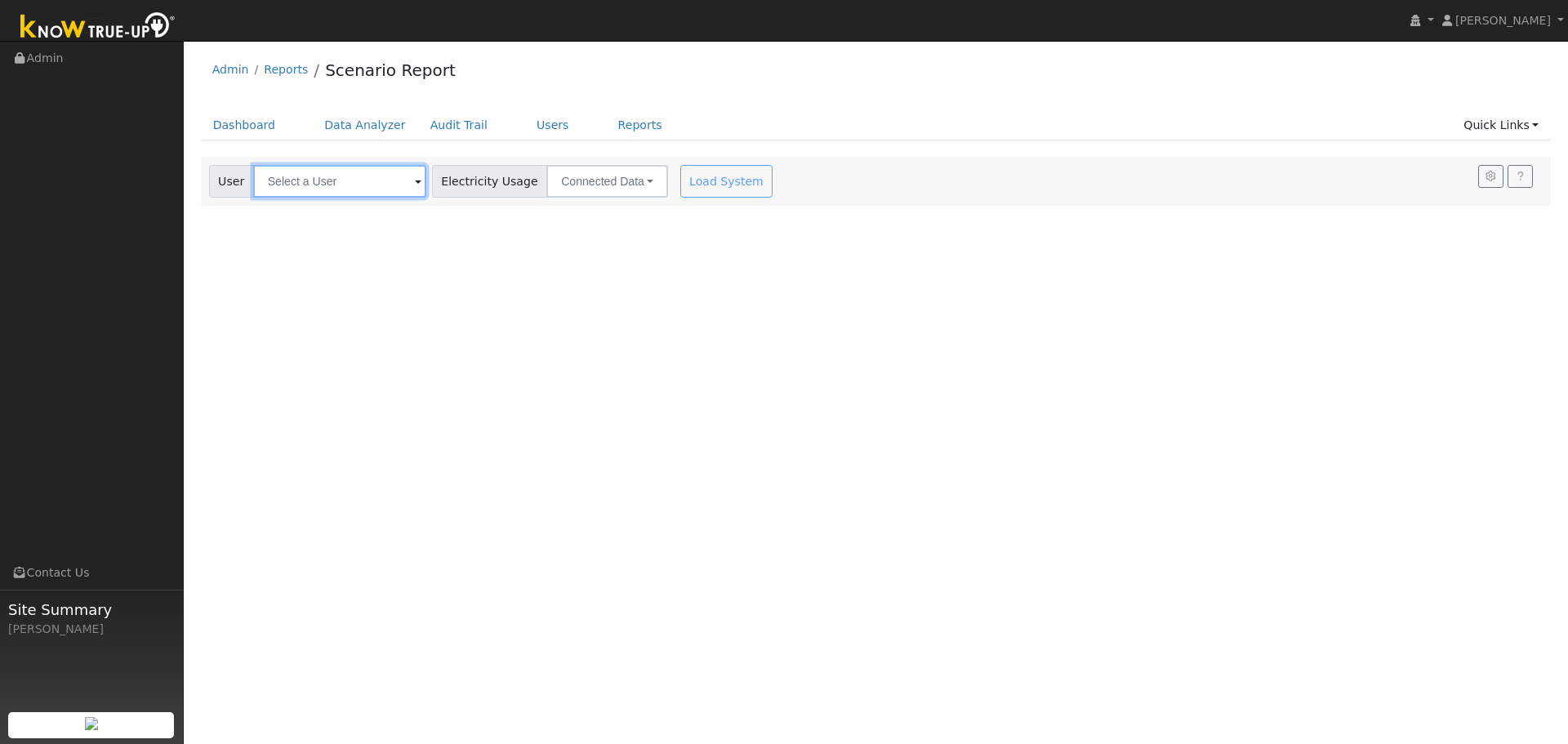
click at [308, 179] on input "text" at bounding box center [340, 181] width 173 height 33
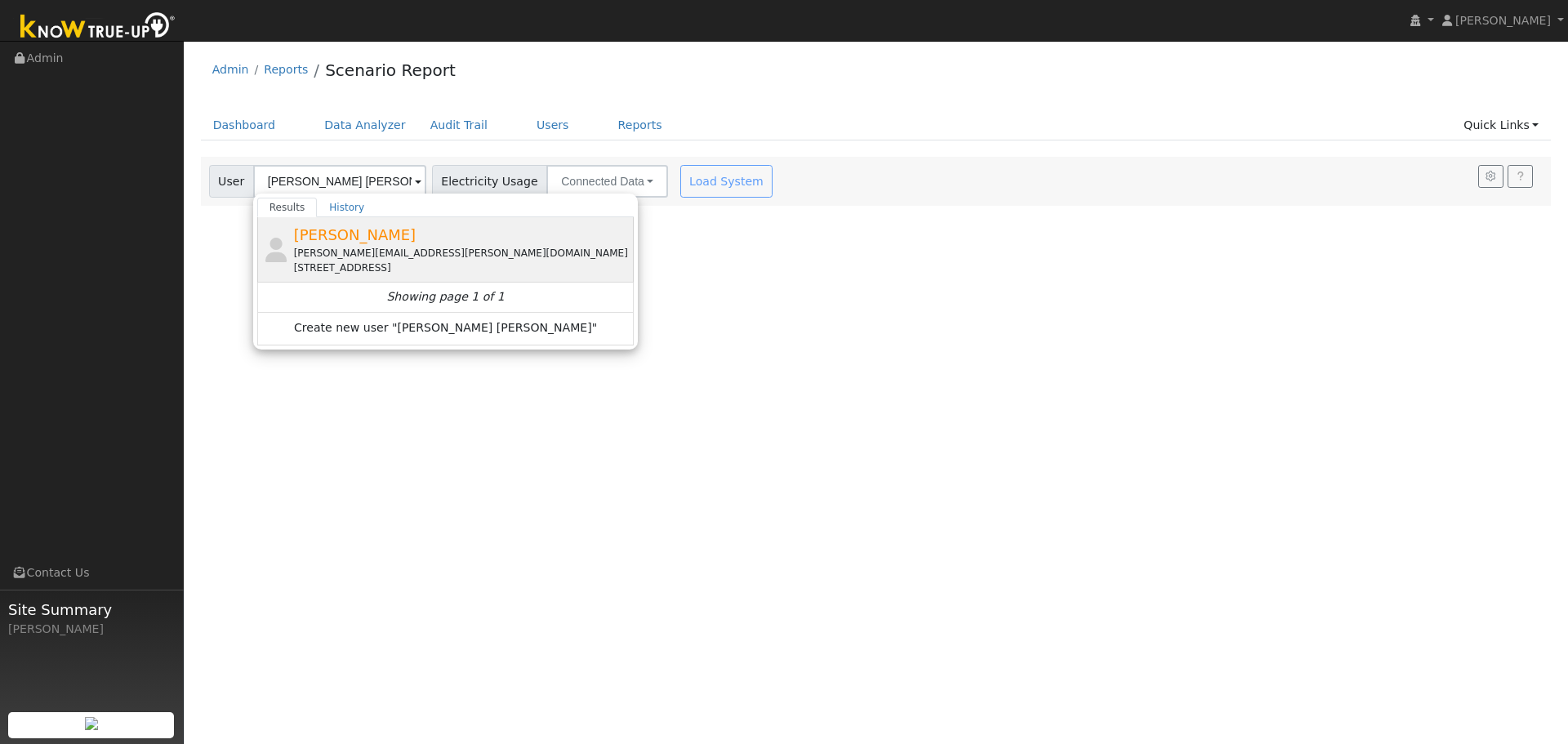
click at [349, 233] on span "[PERSON_NAME]" at bounding box center [355, 235] width 122 height 17
type input "[PERSON_NAME]"
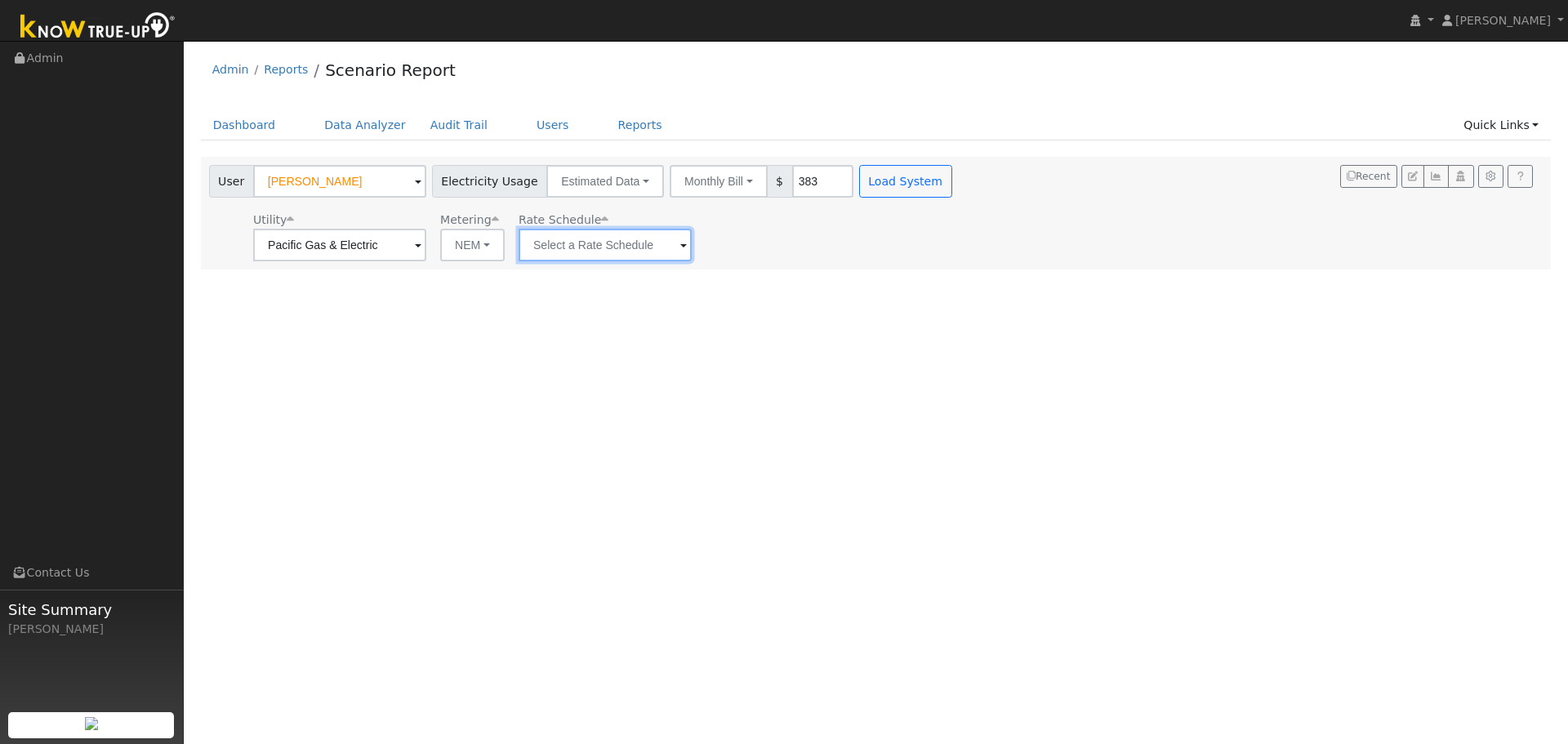
click at [588, 241] on input "text" at bounding box center [605, 245] width 173 height 33
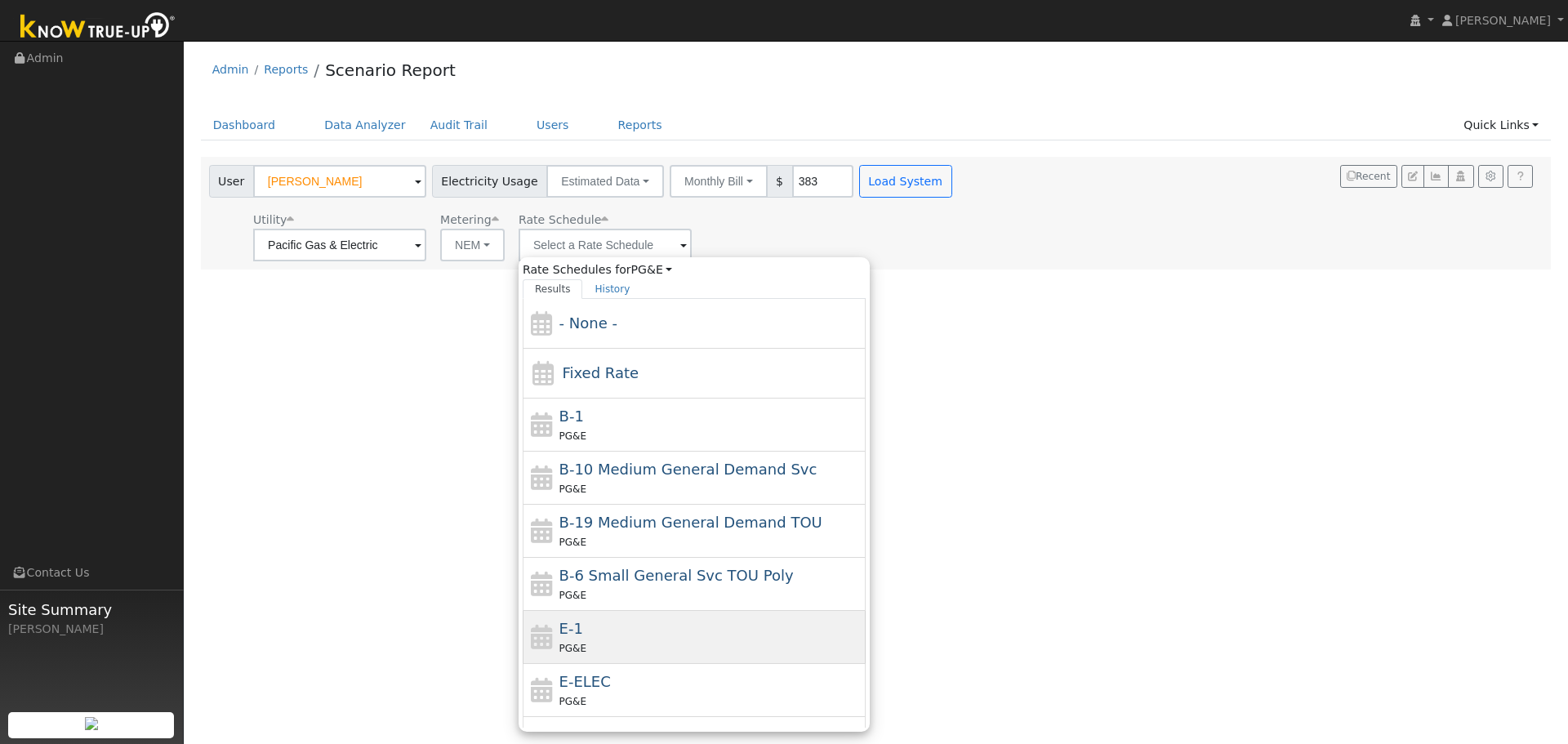
click at [587, 629] on div "E-1 PG&E" at bounding box center [711, 636] width 303 height 40
type input "E-1"
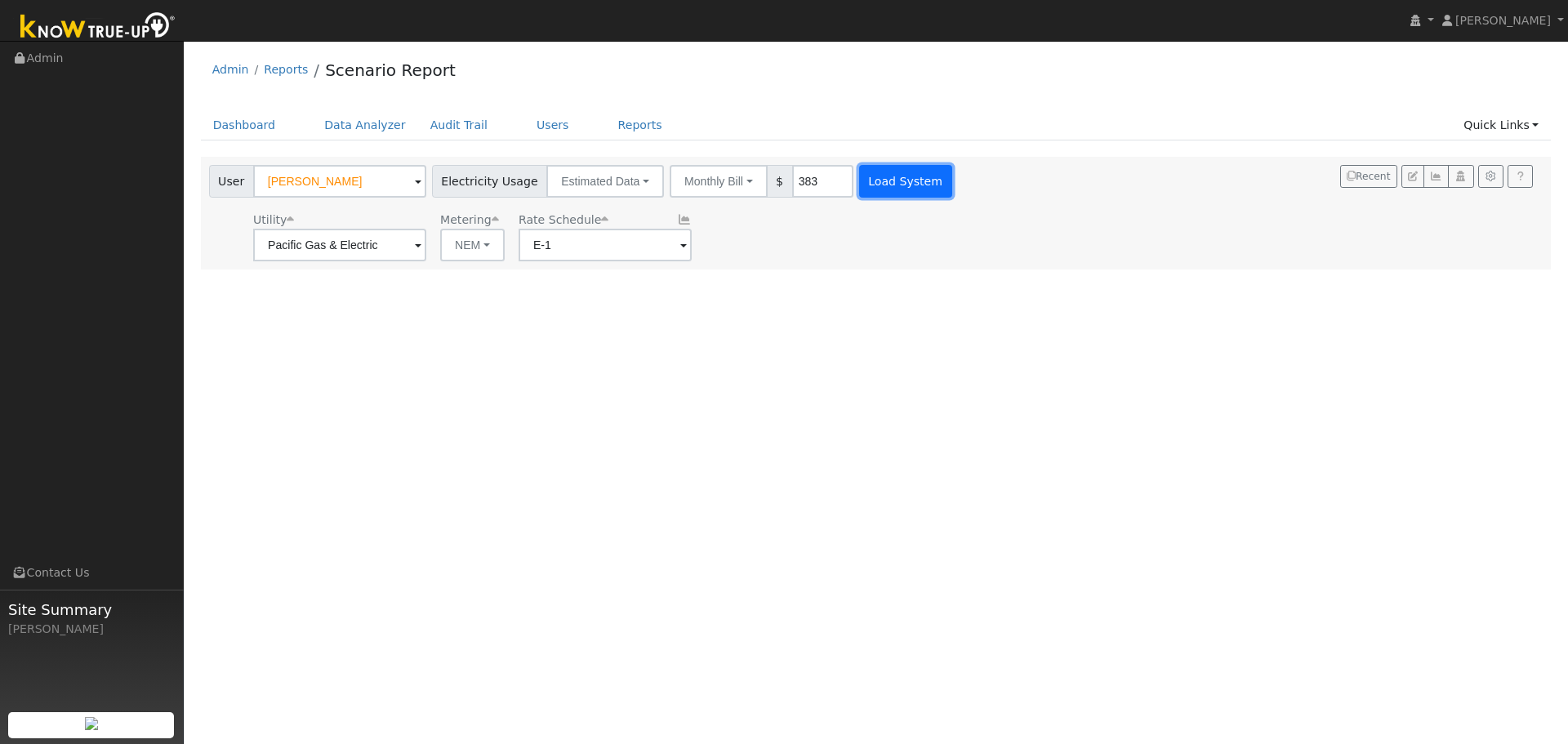
click at [863, 184] on button "Load System" at bounding box center [905, 181] width 93 height 33
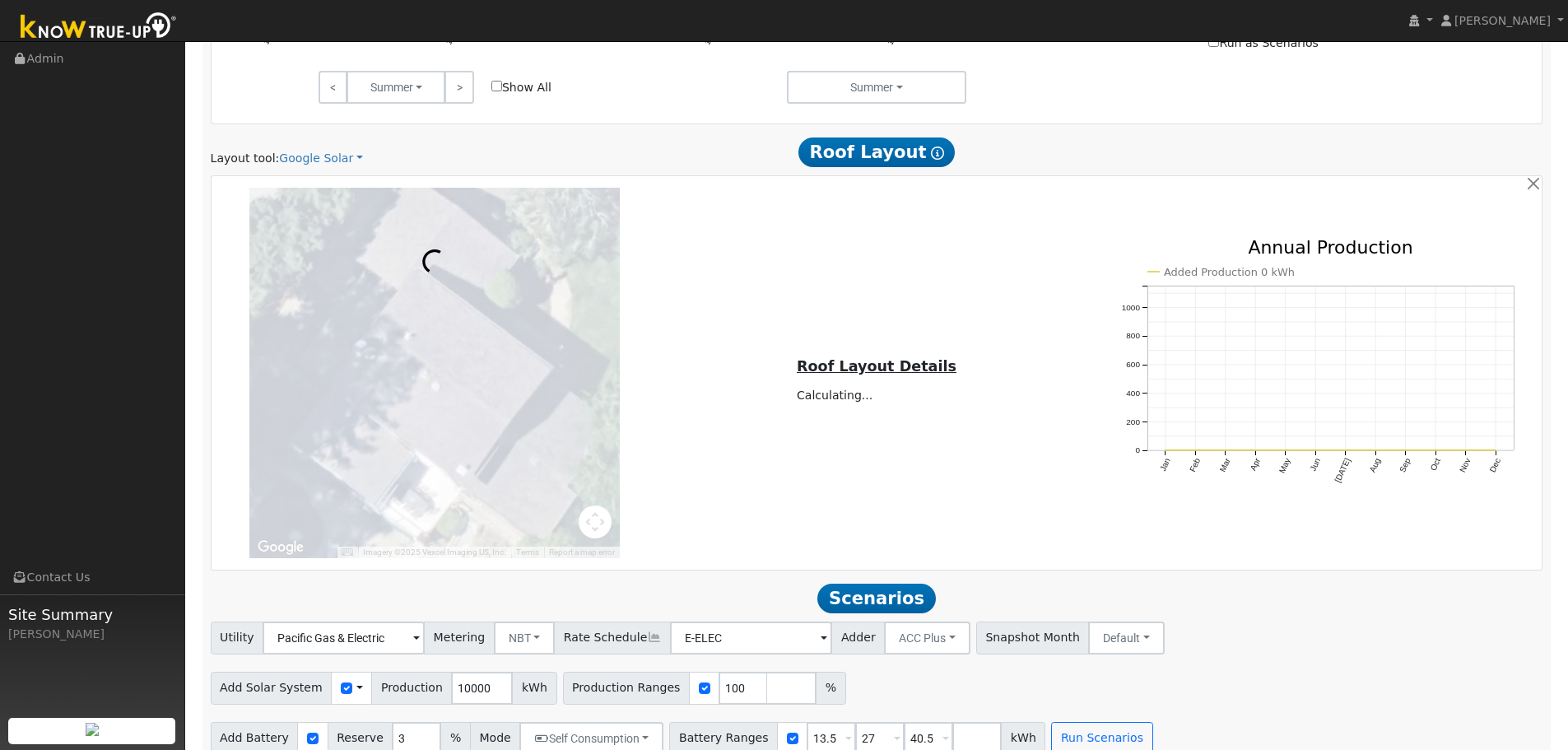
scroll to position [942, 0]
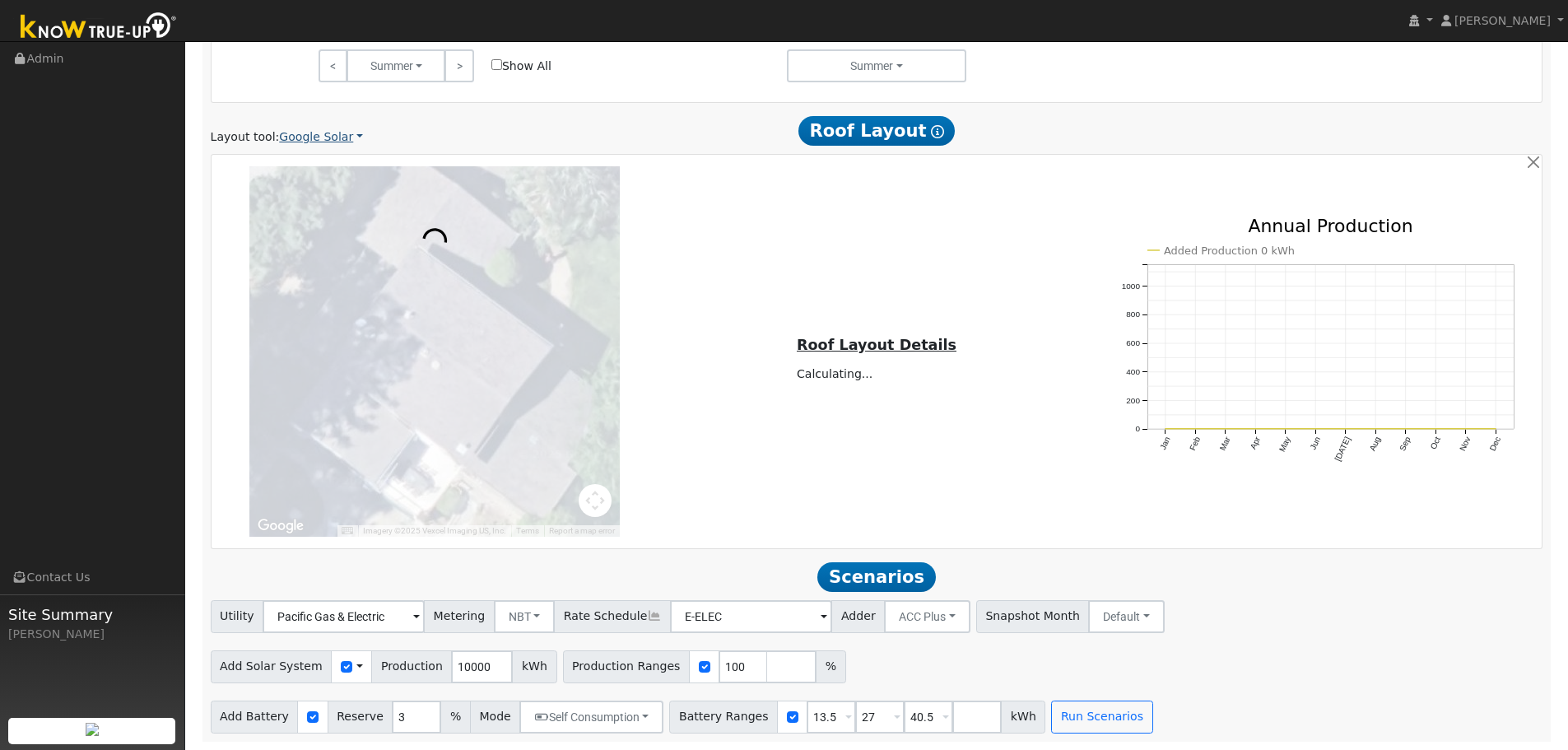
click at [306, 137] on link "Google Solar" at bounding box center [321, 137] width 84 height 17
click at [311, 205] on link "Aurora" at bounding box center [332, 212] width 115 height 23
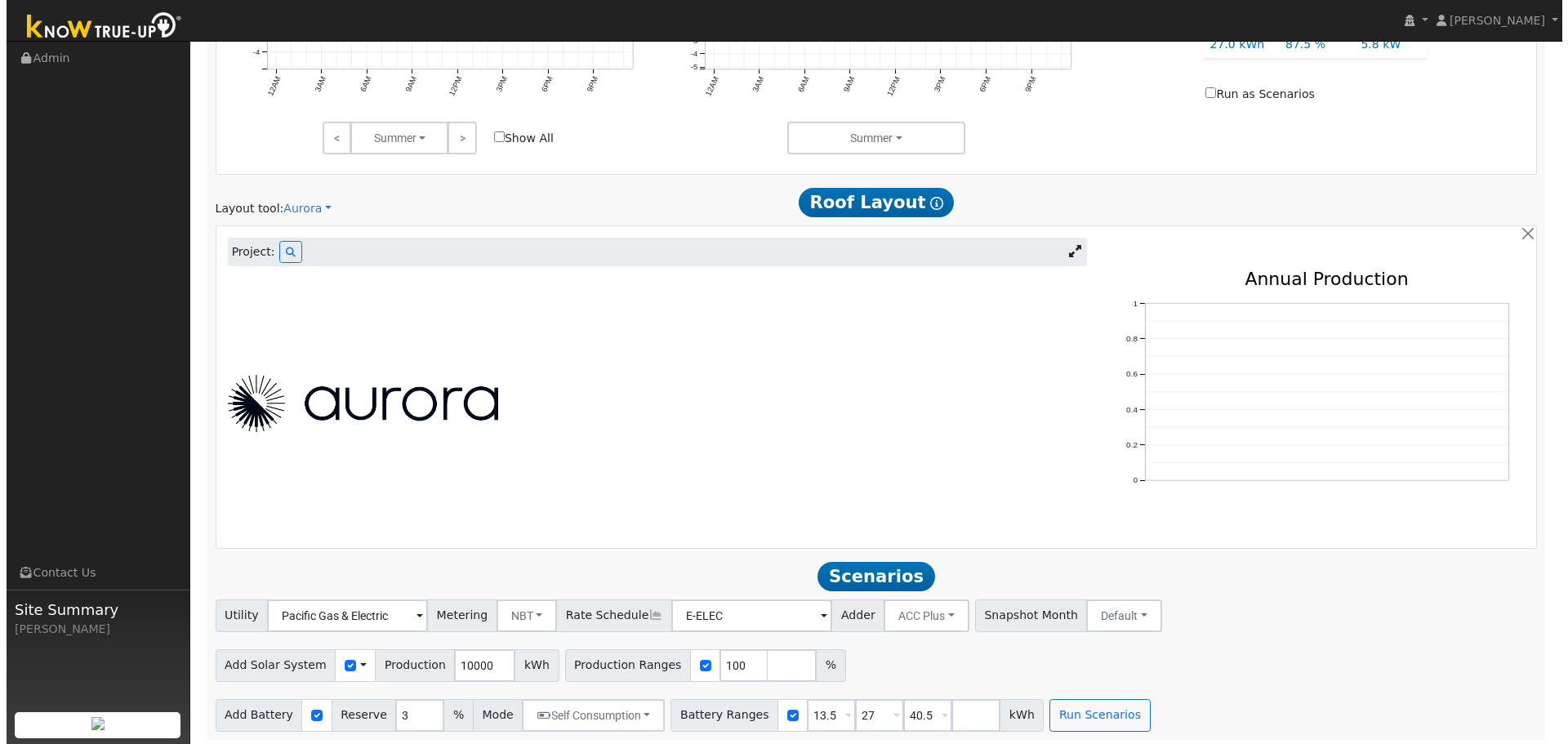
scroll to position [864, 0]
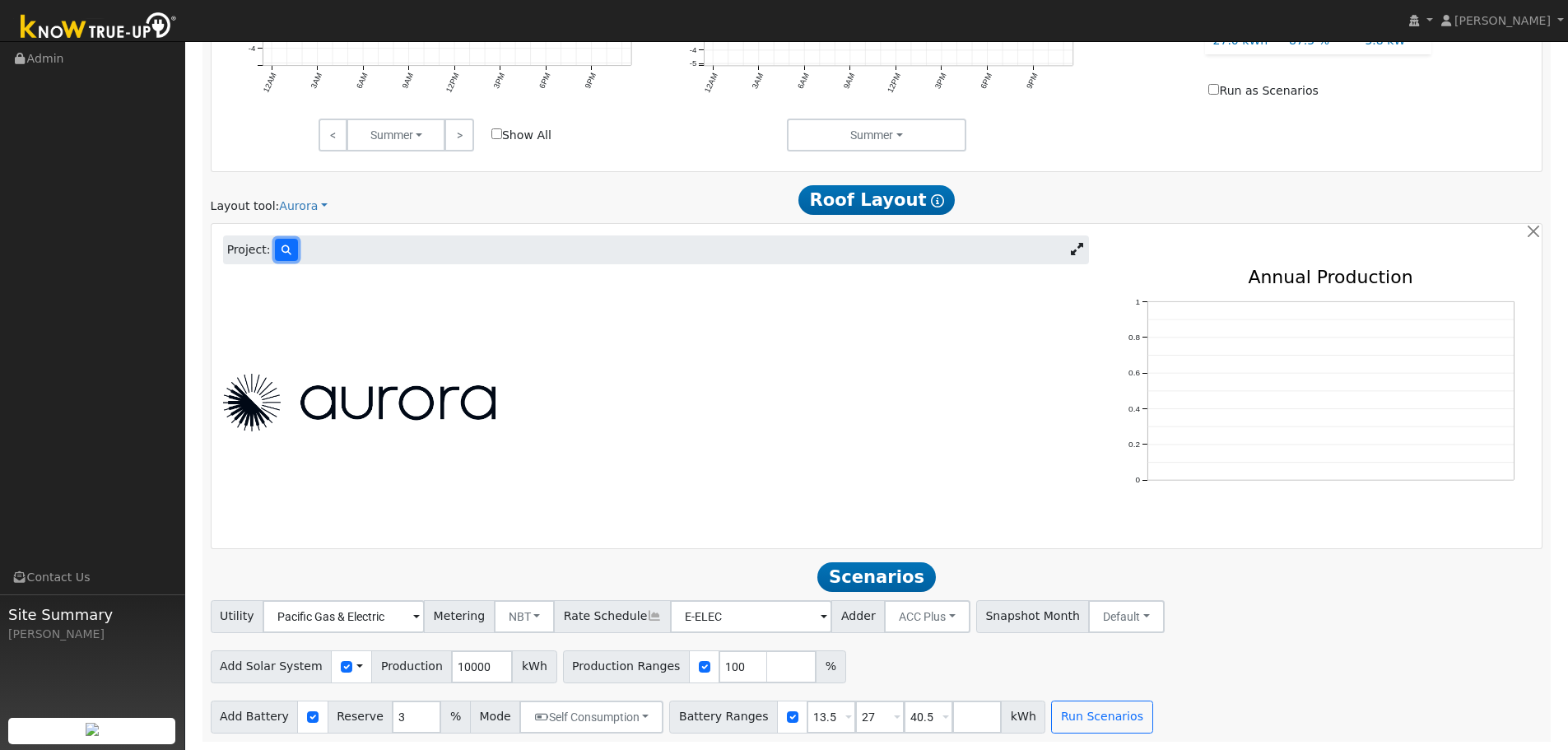
click at [283, 244] on button at bounding box center [286, 249] width 23 height 22
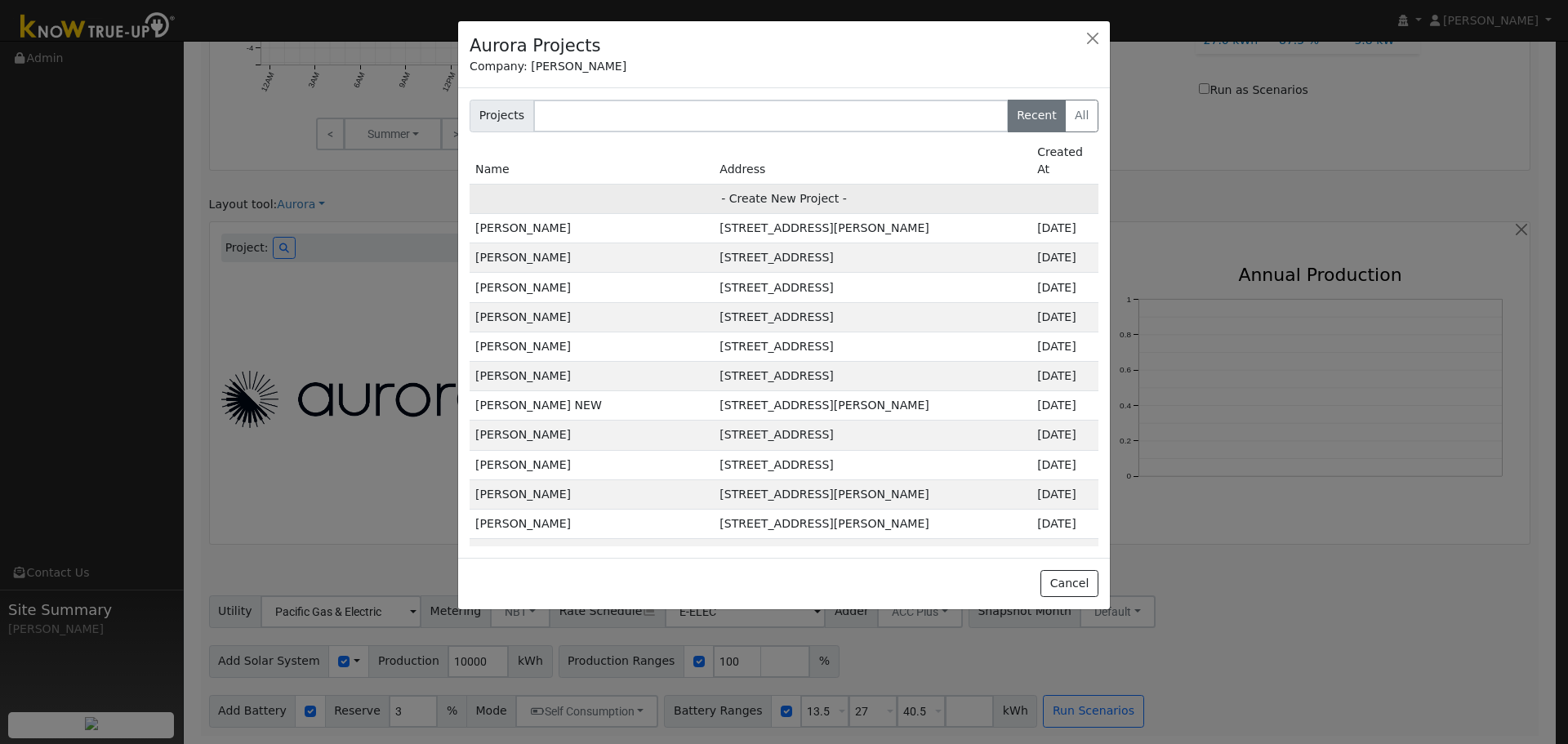
click at [794, 183] on td "- Create New Project -" at bounding box center [784, 198] width 629 height 29
type input "Derek Westphal"
type input "3080 Oakraider Drive"
type input "Alamo"
type input "CA"
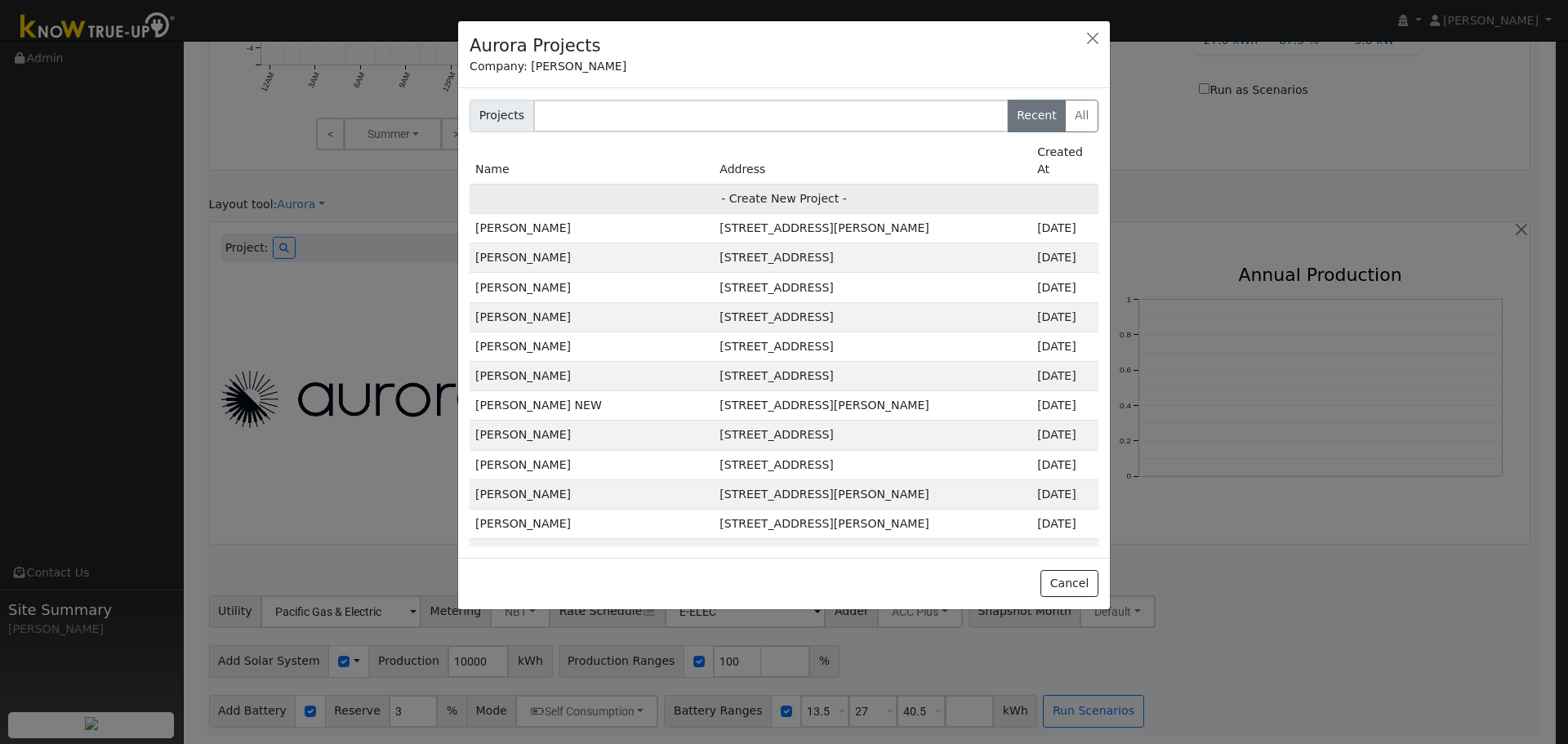
type input "94507"
type input "Design"
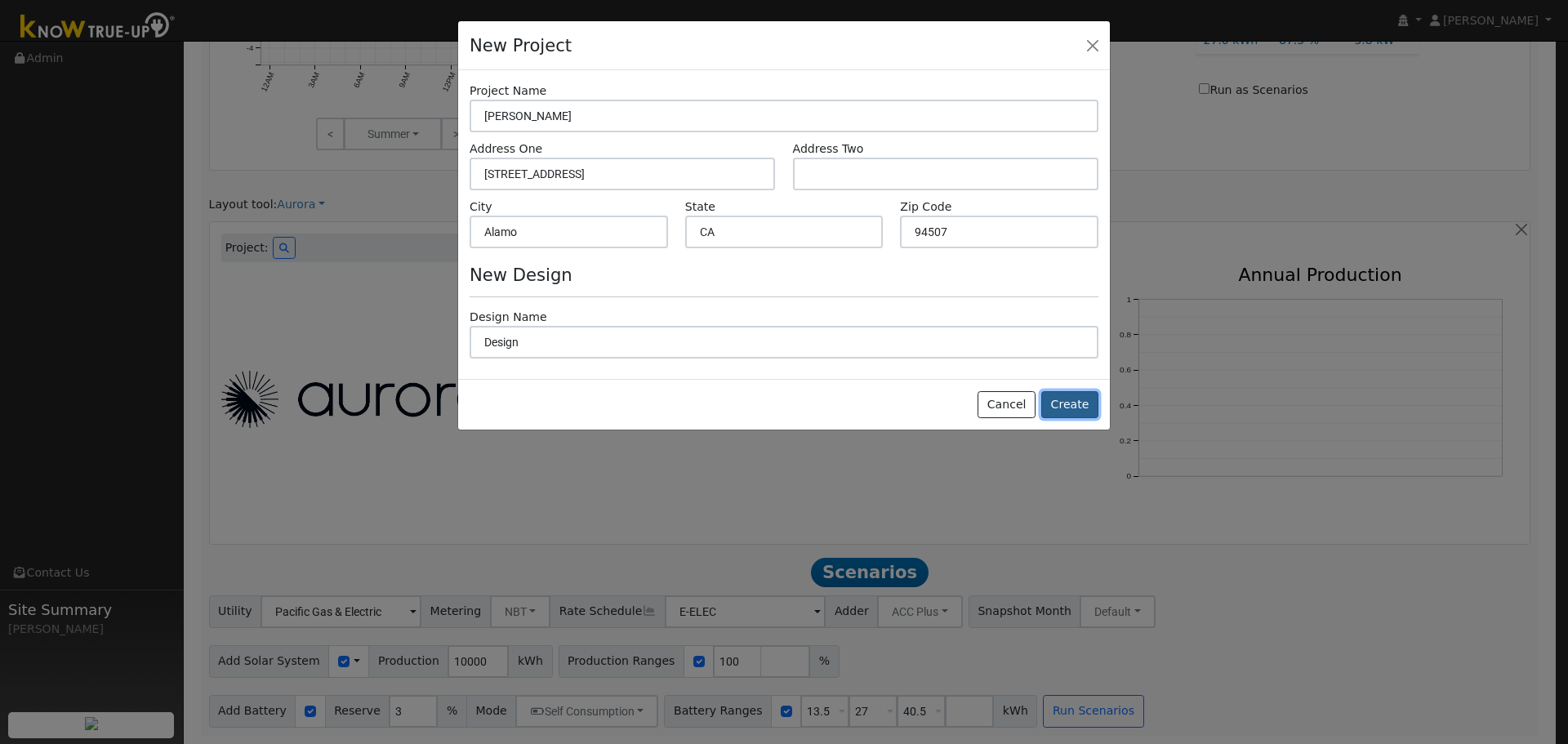
click at [1064, 409] on button "Create" at bounding box center [1070, 405] width 57 height 28
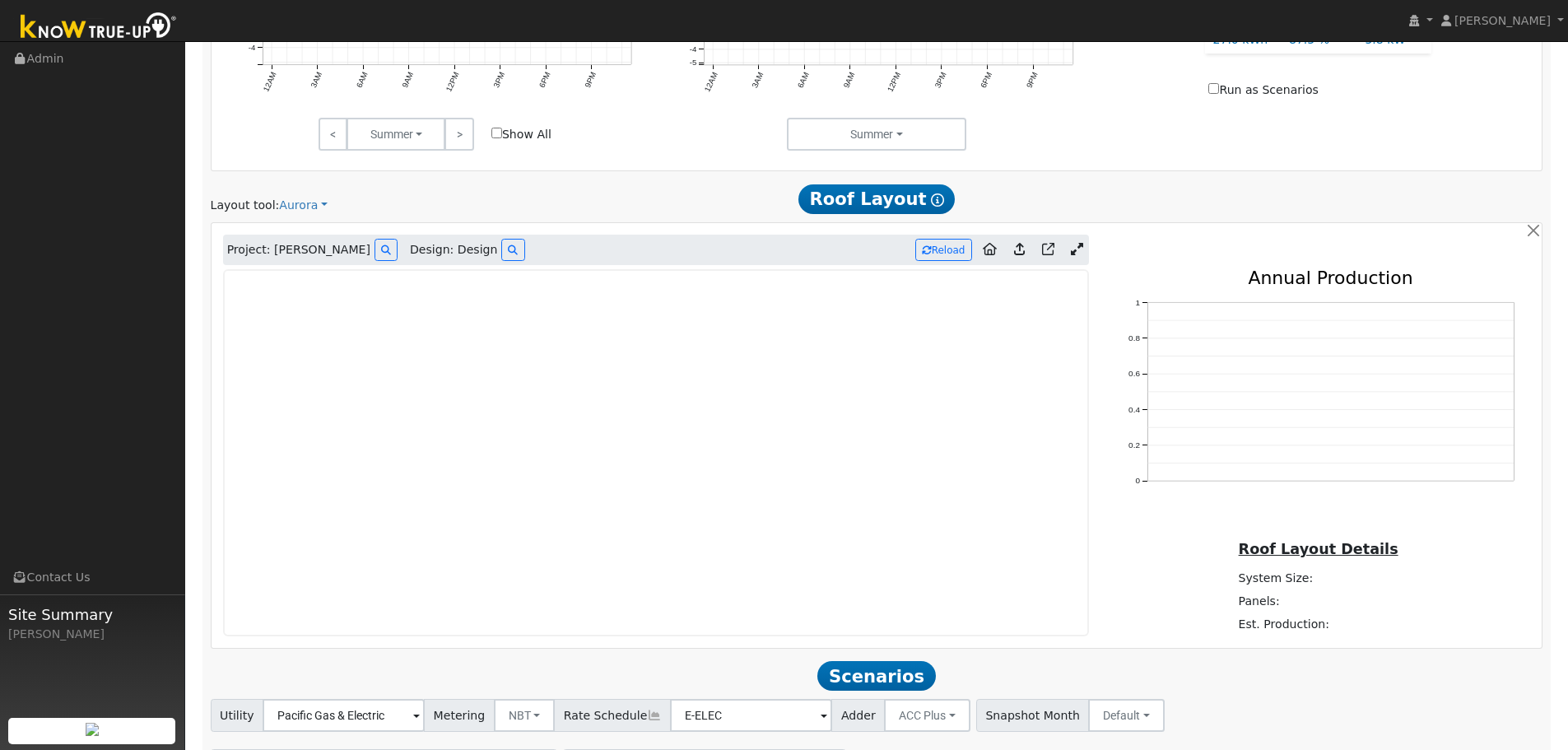
type input "0"
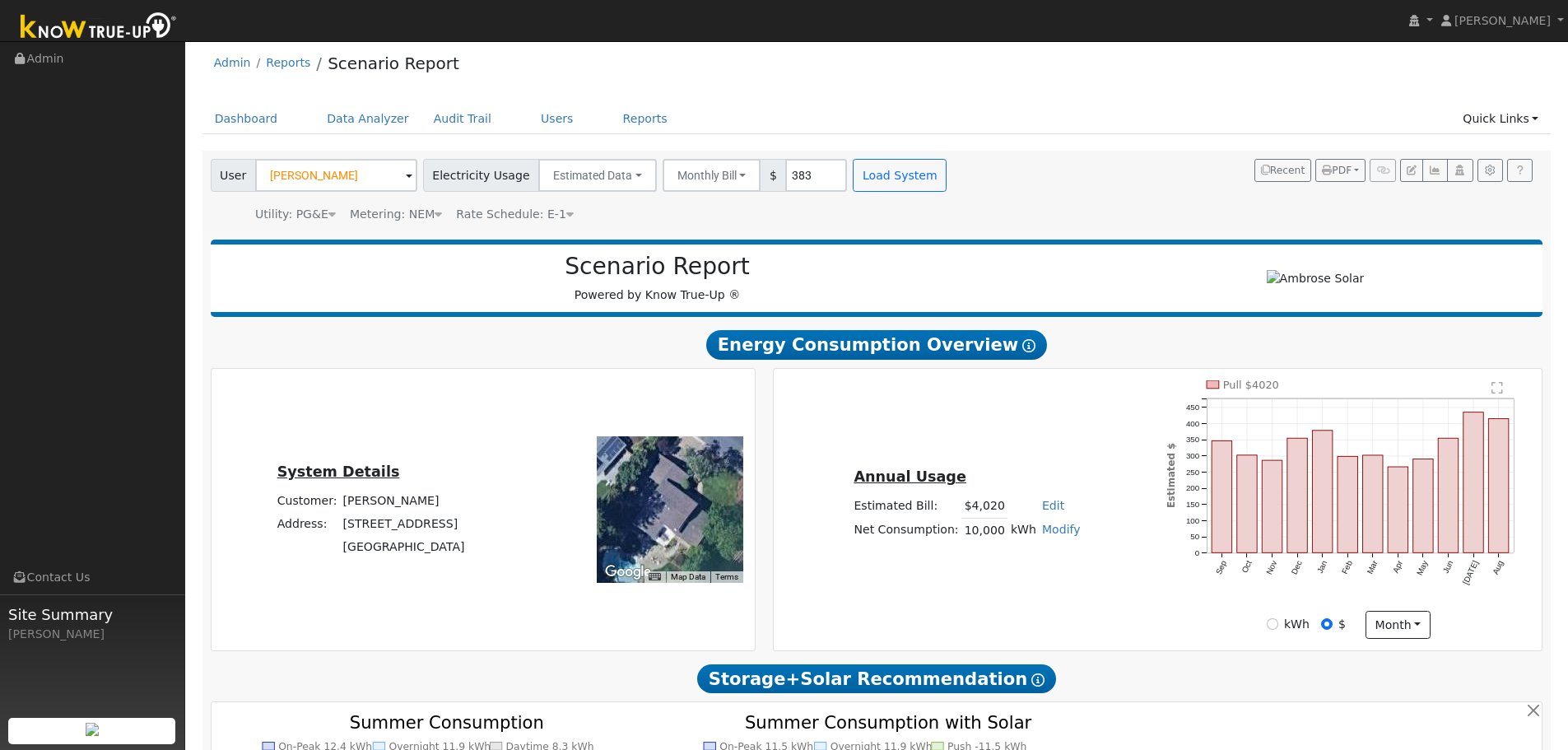
scroll to position [0, 0]
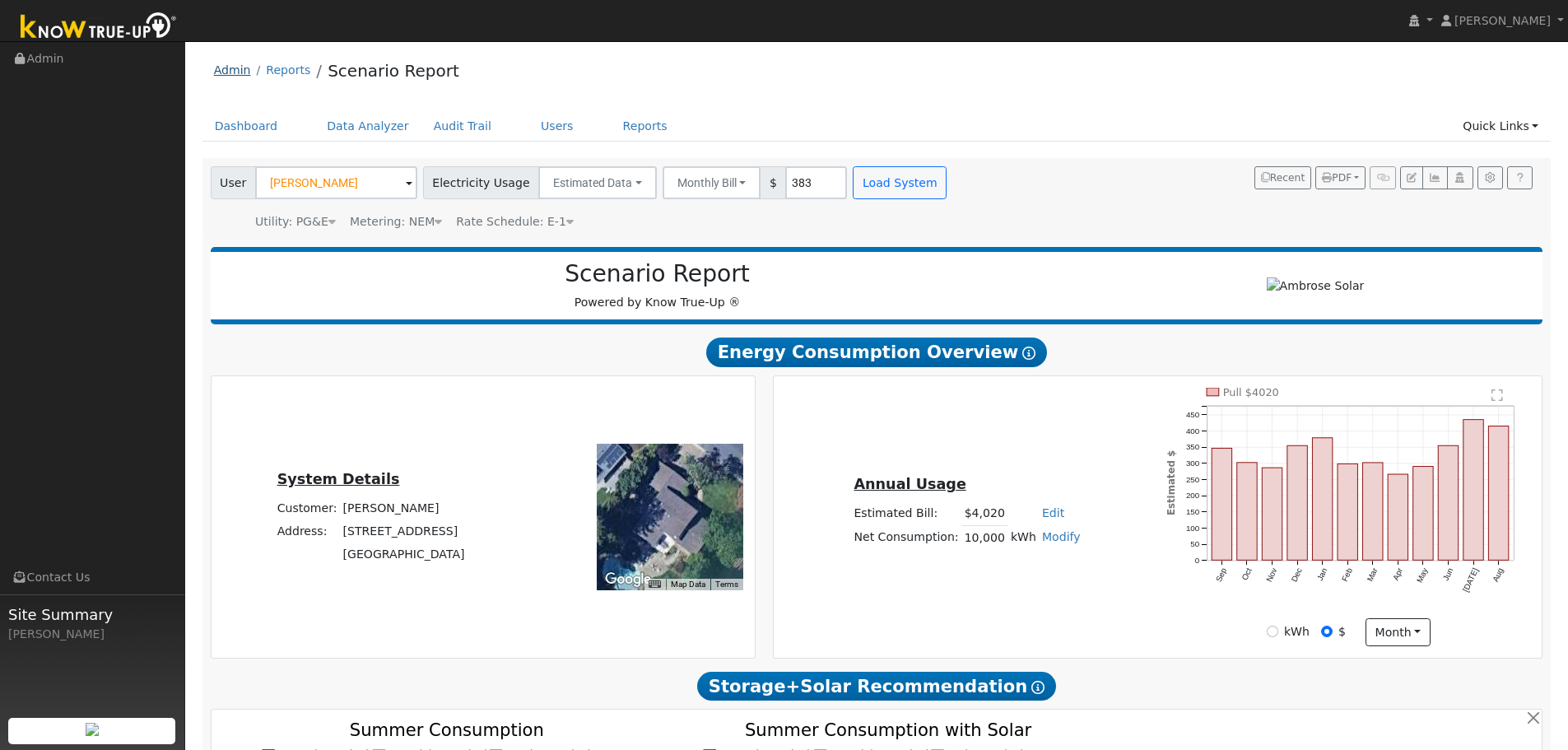
click at [243, 75] on link "Admin" at bounding box center [232, 70] width 37 height 14
